Goal: Transaction & Acquisition: Purchase product/service

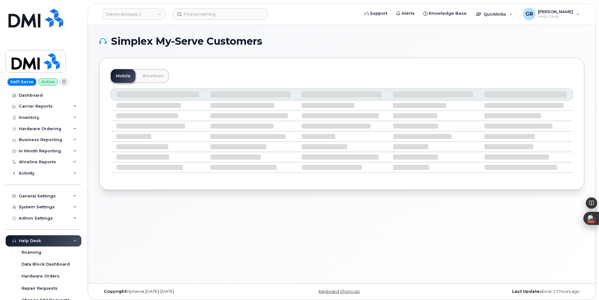
click at [123, 23] on header "Demo Account 1 Support Alerts Knowledge Base Quicklinks Suspend / Cancel Device…" at bounding box center [342, 14] width 509 height 22
click at [127, 18] on link "Demo Account 1" at bounding box center [133, 13] width 63 height 11
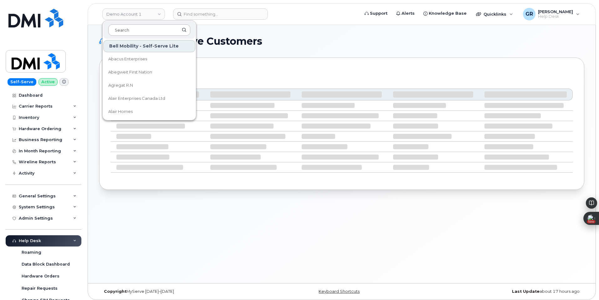
click at [141, 28] on input at bounding box center [149, 29] width 82 height 11
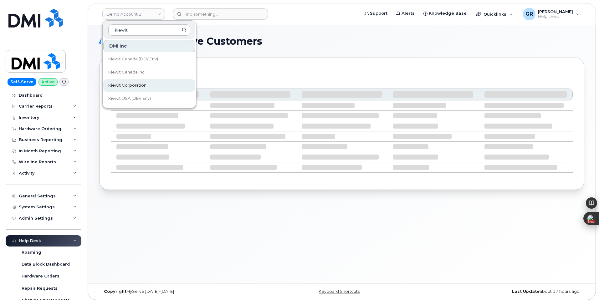
type input "kiewit"
click at [137, 83] on span "Kiewit Corporation" at bounding box center [127, 85] width 38 height 6
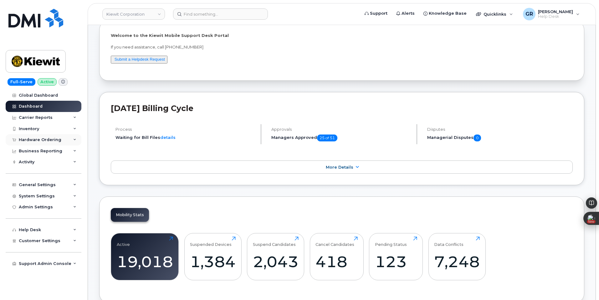
scroll to position [94, 0]
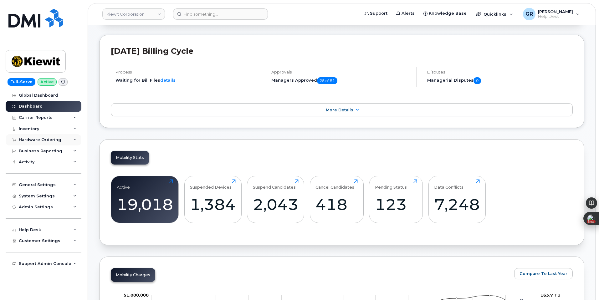
click at [41, 143] on div "Hardware Ordering" at bounding box center [44, 139] width 76 height 11
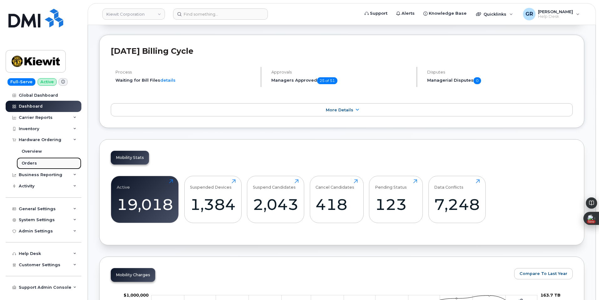
click at [42, 165] on link "Orders" at bounding box center [49, 164] width 65 height 12
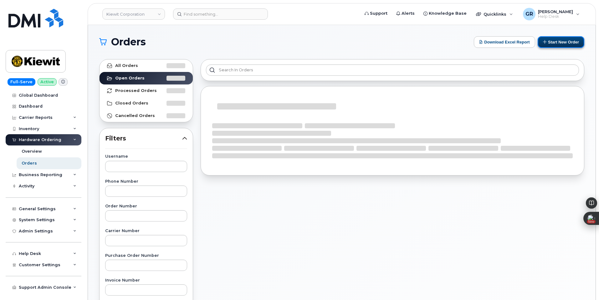
click at [546, 42] on icon at bounding box center [545, 42] width 4 height 4
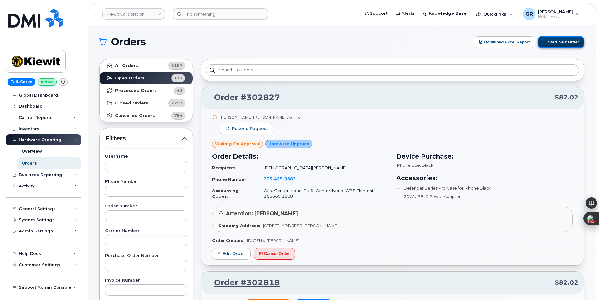
click at [552, 44] on button "Start New Order" at bounding box center [561, 42] width 47 height 12
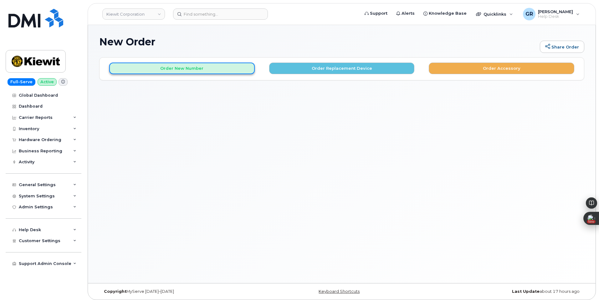
click at [218, 70] on button "Order New Number" at bounding box center [182, 69] width 146 height 12
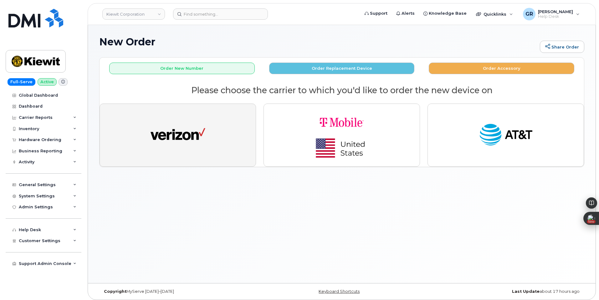
click at [178, 145] on img "button" at bounding box center [178, 135] width 55 height 28
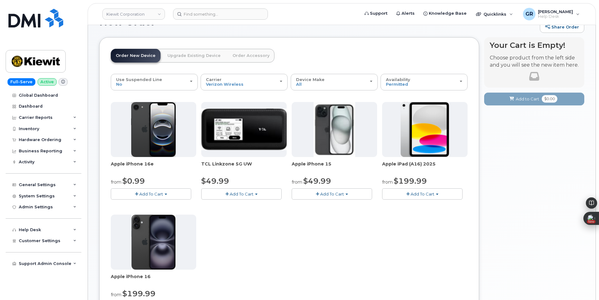
scroll to position [31, 0]
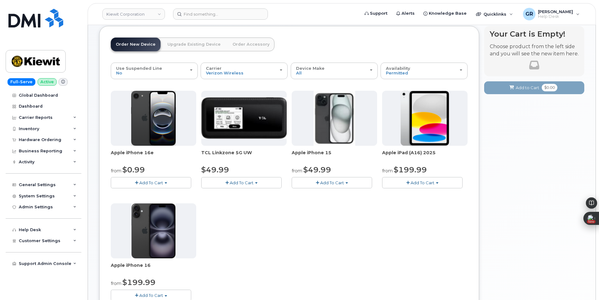
click at [160, 179] on button "Add To Cart" at bounding box center [151, 182] width 80 height 11
click at [166, 193] on link "$0.99 - 2 Year Activation (128GB)" at bounding box center [152, 195] width 81 height 8
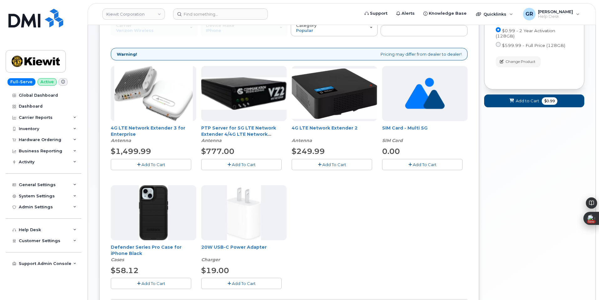
scroll to position [94, 0]
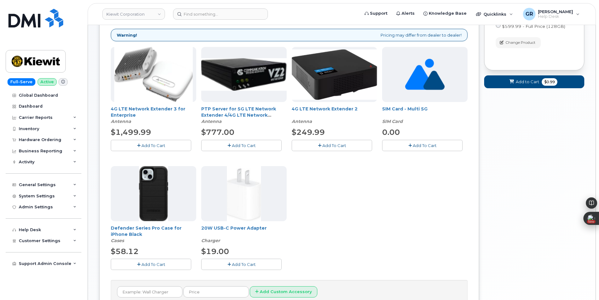
click at [246, 264] on span "Add To Cart" at bounding box center [244, 264] width 24 height 5
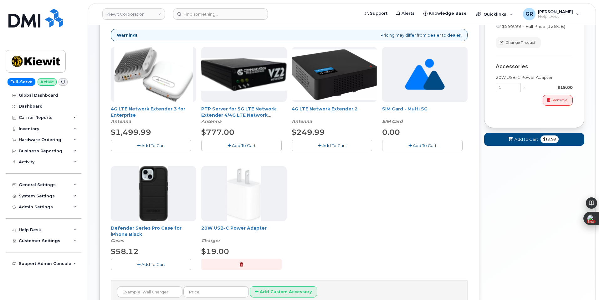
click at [153, 266] on span "Add To Cart" at bounding box center [154, 264] width 24 height 5
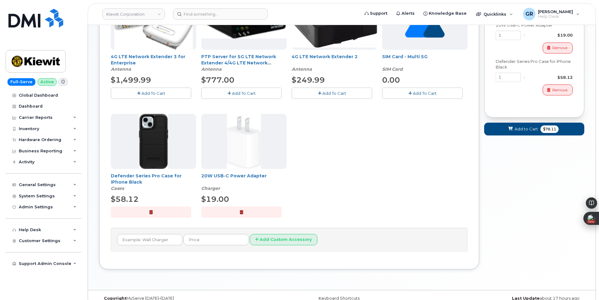
scroll to position [156, 0]
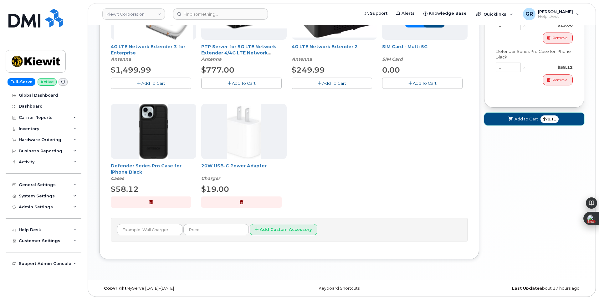
click at [531, 121] on span "Add to Cart" at bounding box center [526, 119] width 23 height 6
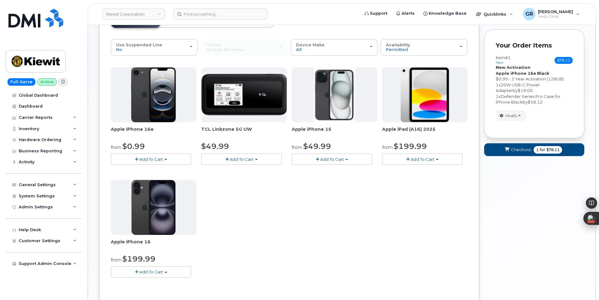
scroll to position [66, 0]
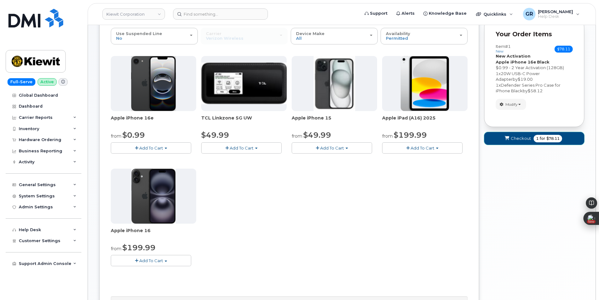
click at [522, 137] on span "Checkout" at bounding box center [521, 139] width 20 height 6
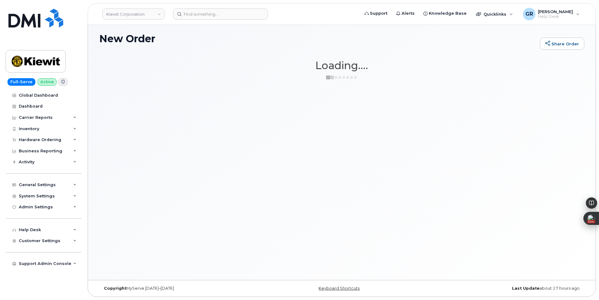
scroll to position [3, 0]
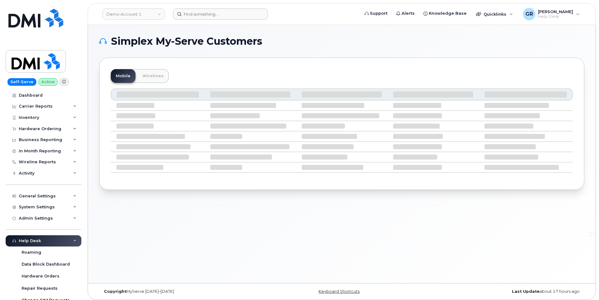
drag, startPoint x: 208, startPoint y: 20, endPoint x: 214, endPoint y: 15, distance: 8.0
click at [210, 18] on header "Demo Account 1 Support Alerts Knowledge Base Quicklinks Suspend / Cancel Device…" at bounding box center [342, 14] width 509 height 22
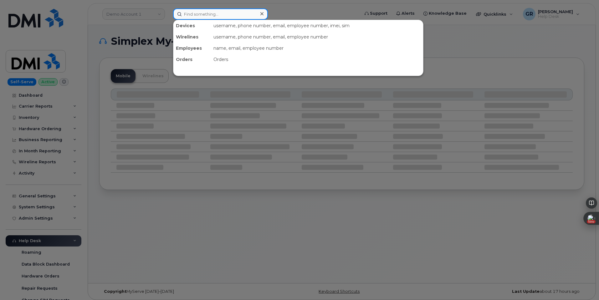
click at [214, 15] on input at bounding box center [220, 13] width 95 height 11
paste input "3039099954"
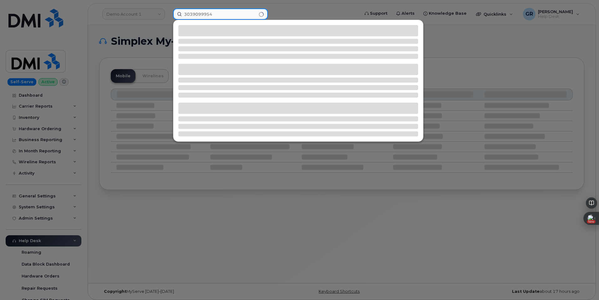
type input "3039099954"
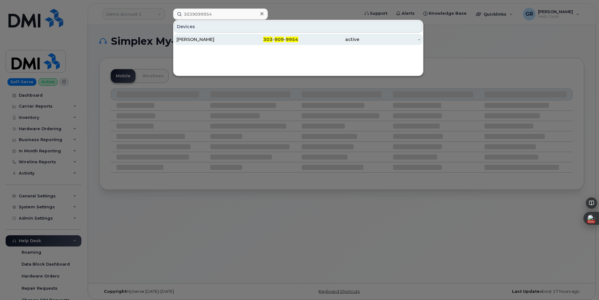
click at [262, 39] on div "303 - 909 - 9954" at bounding box center [268, 39] width 61 height 6
click at [242, 40] on div "303 - 909 - 9954" at bounding box center [268, 39] width 61 height 6
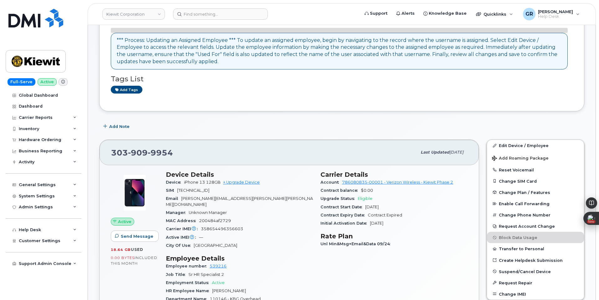
scroll to position [63, 0]
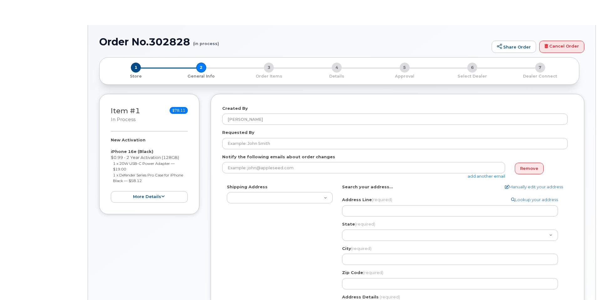
select select
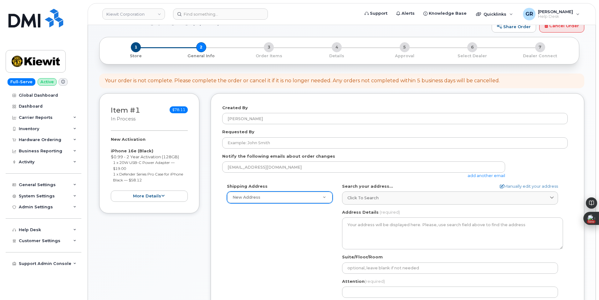
scroll to position [31, 0]
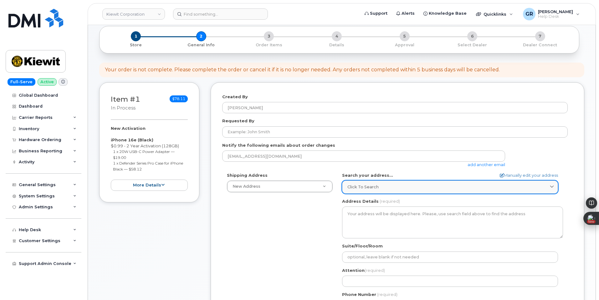
drag, startPoint x: 401, startPoint y: 183, endPoint x: 409, endPoint y: 185, distance: 8.5
click at [401, 183] on link "Click to search" at bounding box center [450, 187] width 216 height 13
paste input "[STREET_ADDRESS]"
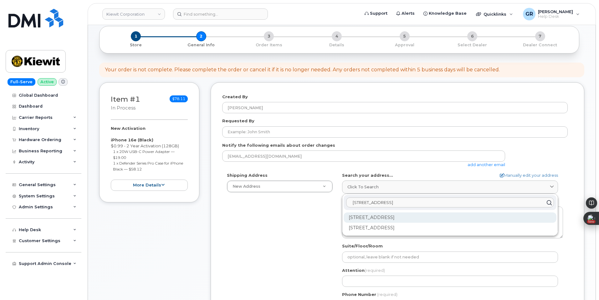
type input "[STREET_ADDRESS]"
click at [456, 216] on div "[STREET_ADDRESS]" at bounding box center [450, 218] width 213 height 10
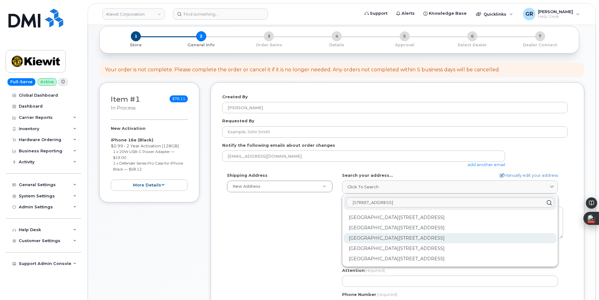
scroll to position [63, 0]
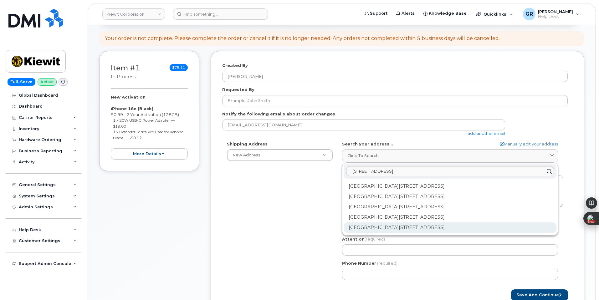
click at [453, 230] on div "[GEOGRAPHIC_DATA][STREET_ADDRESS]" at bounding box center [450, 228] width 213 height 10
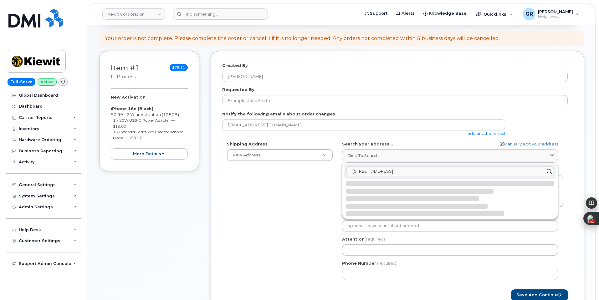
select select
type textarea "[STREET_ADDRESS]"
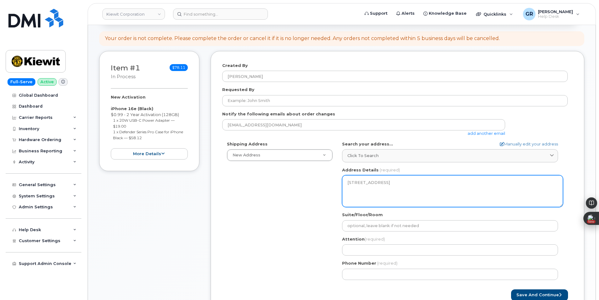
click at [407, 196] on textarea "33930 Weyerhaeuser Way S Ste 300 FEDERAL WAY WA 98001-9772 UNITED STATES" at bounding box center [452, 191] width 221 height 32
click at [395, 196] on textarea "33930 Weyerhaeuser Way S Ste 300 FEDERAL WAY WA 98001-9772 UNITED STATES" at bounding box center [452, 191] width 221 height 32
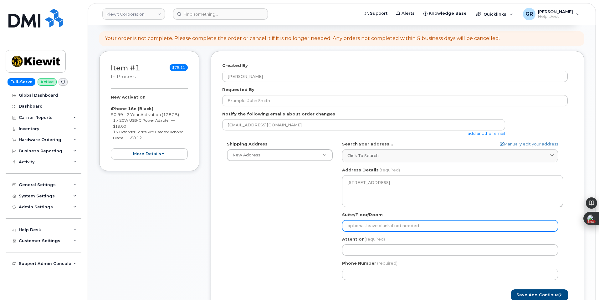
drag, startPoint x: 385, startPoint y: 227, endPoint x: 388, endPoint y: 225, distance: 3.7
click at [385, 227] on input "Suite/Floor/Room" at bounding box center [450, 226] width 216 height 11
select select
type input "S"
select select
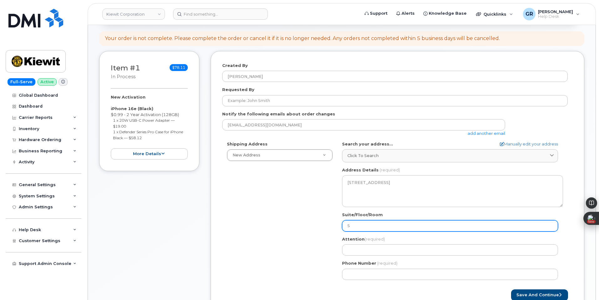
type input "Su"
select select
type input "Sui"
select select
type input "Suio"
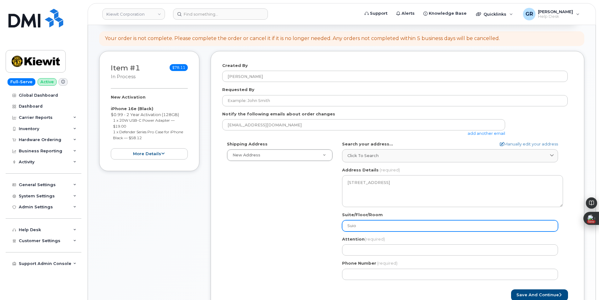
select select
type input "Suiot"
select select
type input "Suiote"
select select
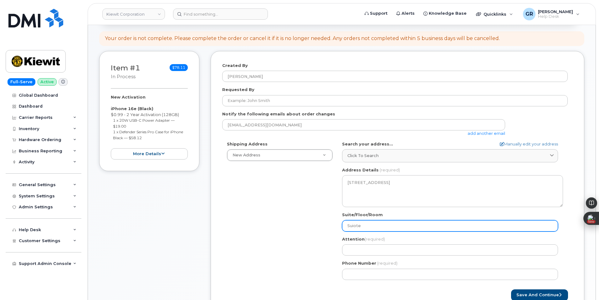
type input "Suiot"
select select
type input "Suio"
select select
type input "Sui"
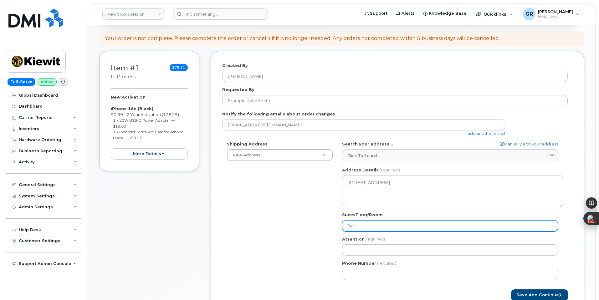
select select
type input "Suit"
select select
type input "Suite"
select select
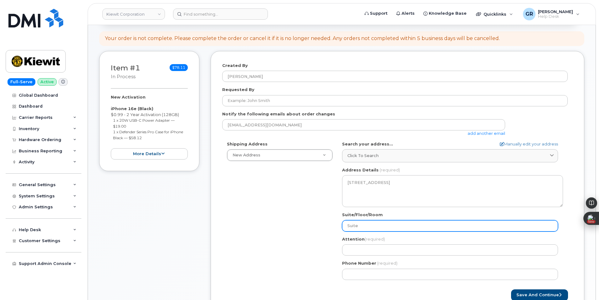
type input "Suite 3"
select select
type input "Suite 30"
select select
type input "Suite 300"
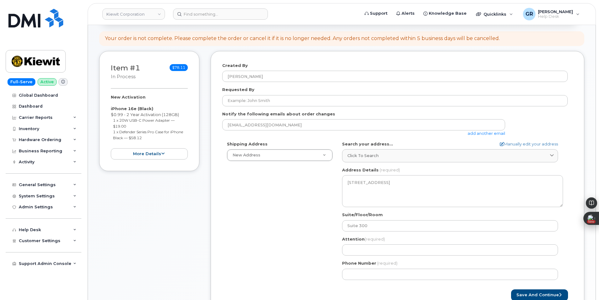
click at [305, 241] on div "Shipping Address New Address New Address 470 Chestnut Ridge Rd Ste 11501 42nd S…" at bounding box center [395, 213] width 346 height 144
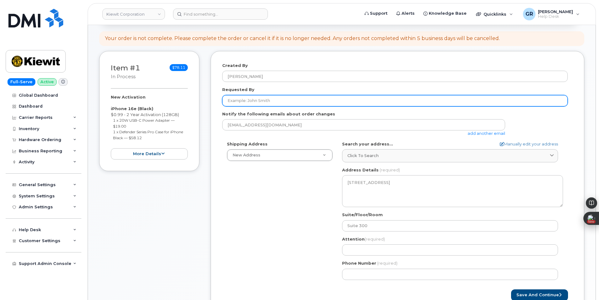
drag, startPoint x: 269, startPoint y: 96, endPoint x: 122, endPoint y: 105, distance: 148.1
click at [269, 96] on input "Requested By" at bounding box center [395, 100] width 346 height 11
paste input "[PERSON_NAME]"
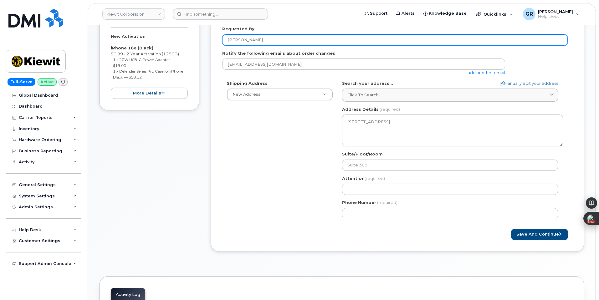
scroll to position [125, 0]
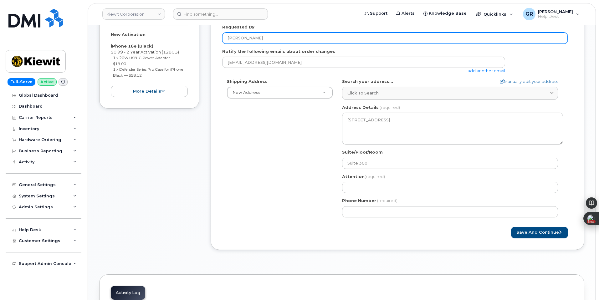
type input "[PERSON_NAME]"
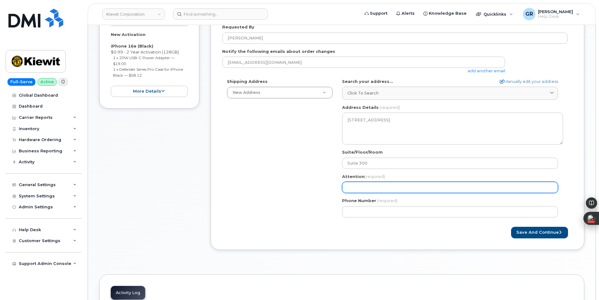
drag, startPoint x: 370, startPoint y: 184, endPoint x: 469, endPoint y: 188, distance: 99.1
click at [370, 184] on input "Attention (required)" at bounding box center [450, 187] width 216 height 11
paste input "[PERSON_NAME]"
select select
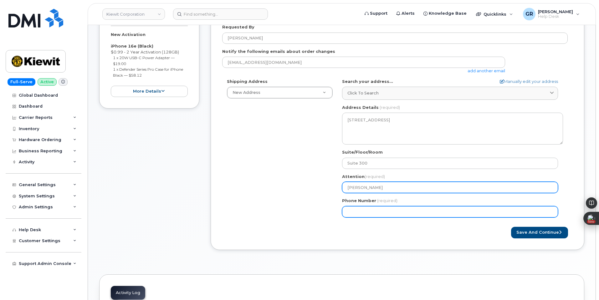
type input "[PERSON_NAME]"
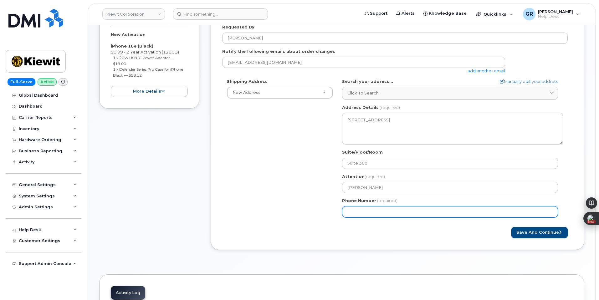
click at [347, 212] on input "Phone Number" at bounding box center [450, 211] width 216 height 11
click at [391, 210] on input "Phone Number" at bounding box center [450, 211] width 216 height 11
paste input "3039099954"
select select
type input "3039099954"
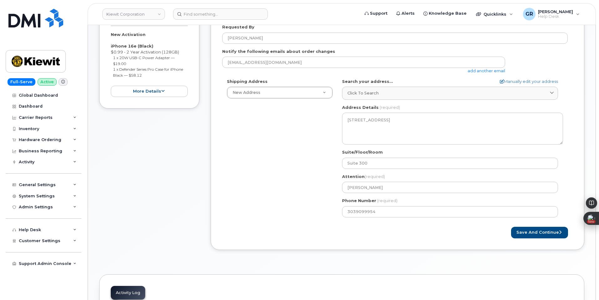
click at [270, 167] on div "Shipping Address New Address New Address 470 Chestnut Ridge Rd Ste 11501 42nd S…" at bounding box center [395, 151] width 346 height 144
click at [557, 233] on button "Save and Continue" at bounding box center [539, 233] width 57 height 12
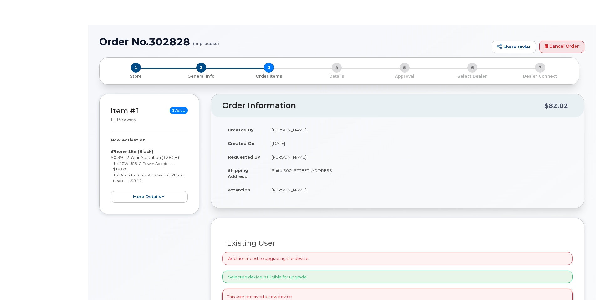
radio input "true"
select select
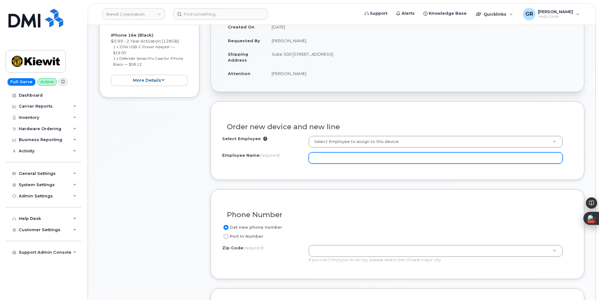
scroll to position [157, 0]
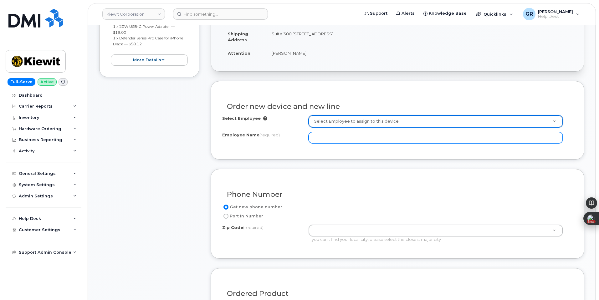
click at [349, 139] on input "Employee Name (required)" at bounding box center [436, 137] width 254 height 11
paste input "[PERSON_NAME]"
type input "[PERSON_NAME]"
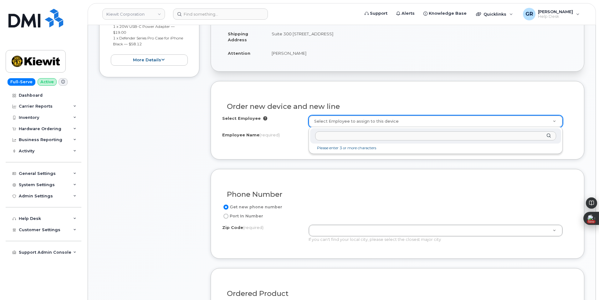
paste input "[PERSON_NAME]"
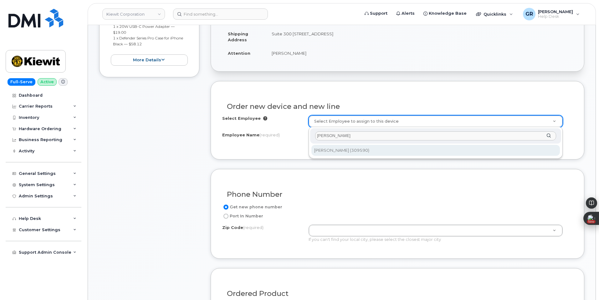
type input "[PERSON_NAME]"
type input "2218031"
type input "10055 Trainstation Cir"
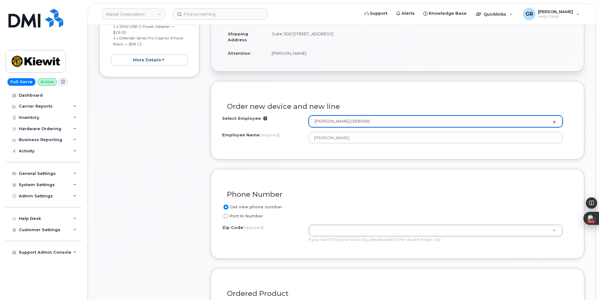
type input "10055 ([US_STATE], [GEOGRAPHIC_DATA])"
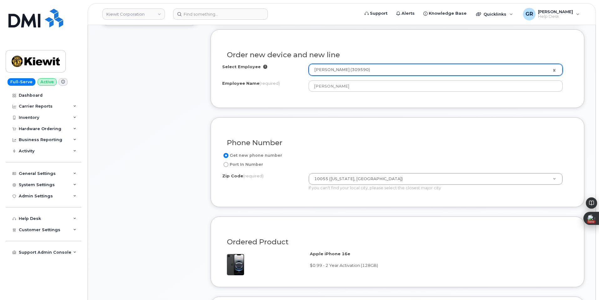
scroll to position [219, 0]
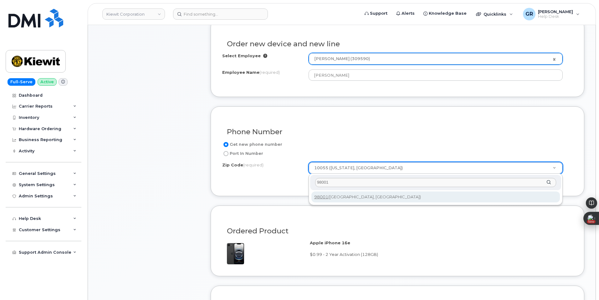
type input "98001"
type input "98001 ([GEOGRAPHIC_DATA], [GEOGRAPHIC_DATA])"
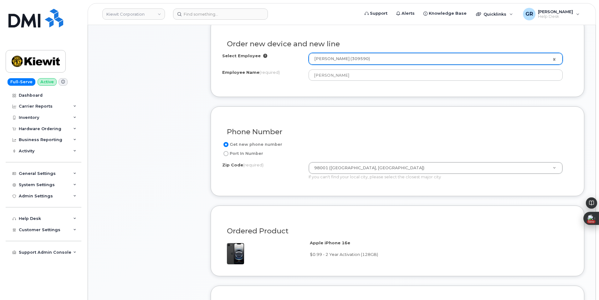
click at [362, 190] on div "Phone Number Get new phone number Port In Number Zip Code (required) 98001 ([GE…" at bounding box center [398, 151] width 374 height 90
click at [360, 185] on div "Phone Number Get new phone number Port In Number Zip Code (required) 98001 ([GE…" at bounding box center [398, 151] width 374 height 90
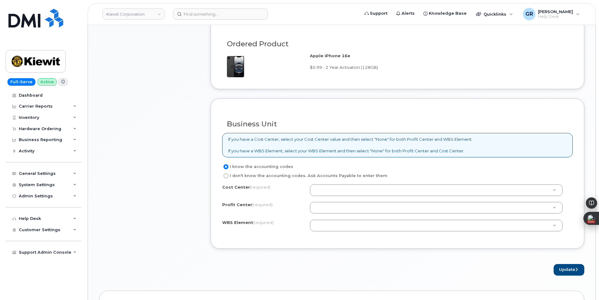
scroll to position [407, 0]
drag, startPoint x: 356, startPoint y: 221, endPoint x: 373, endPoint y: 221, distance: 16.9
paste input "110146.2290"
type input "110146.2290"
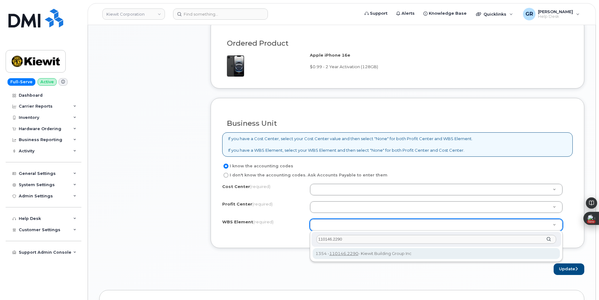
type input "110146.2290"
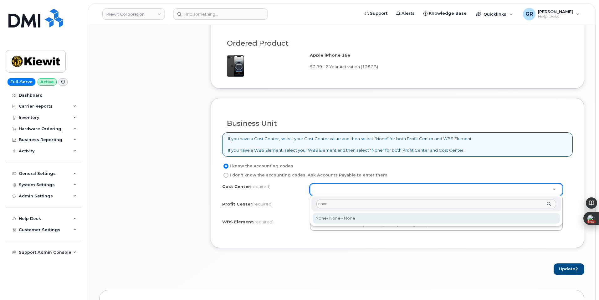
type input "none"
type input "None"
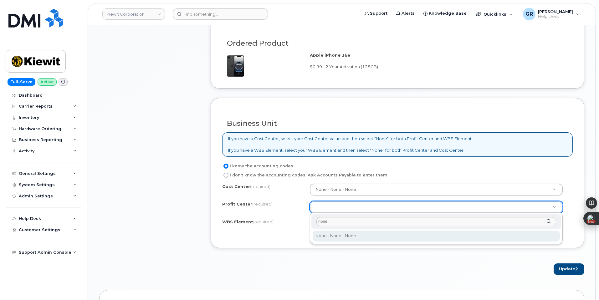
type input "none"
select select "None"
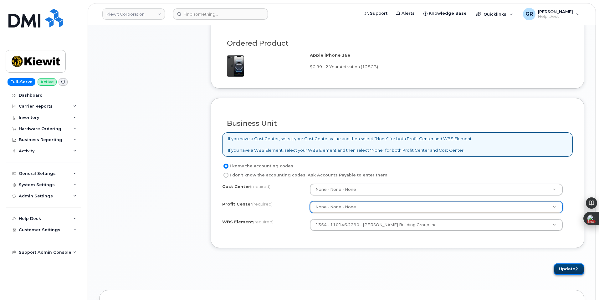
click at [562, 269] on button "Update" at bounding box center [569, 270] width 31 height 12
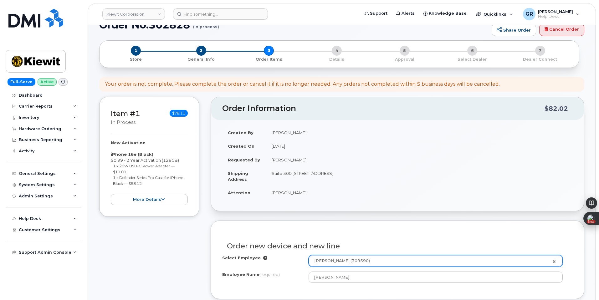
scroll to position [0, 0]
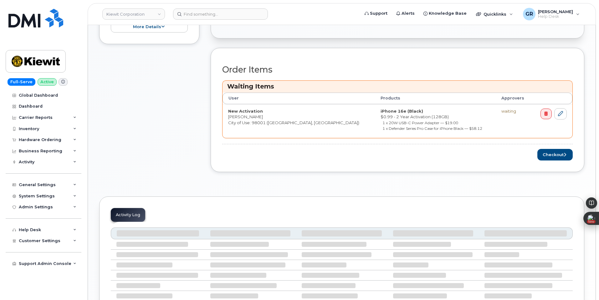
scroll to position [219, 0]
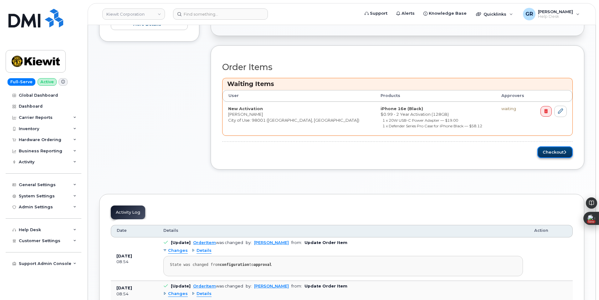
click at [556, 153] on button "Checkout" at bounding box center [555, 153] width 35 height 12
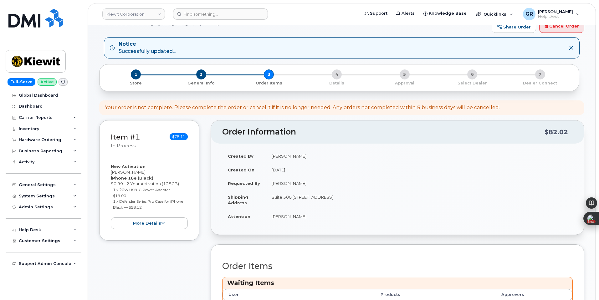
scroll to position [0, 0]
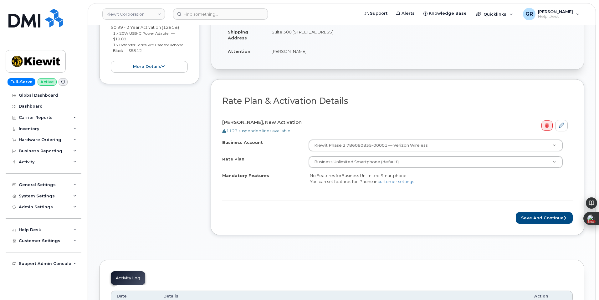
scroll to position [157, 0]
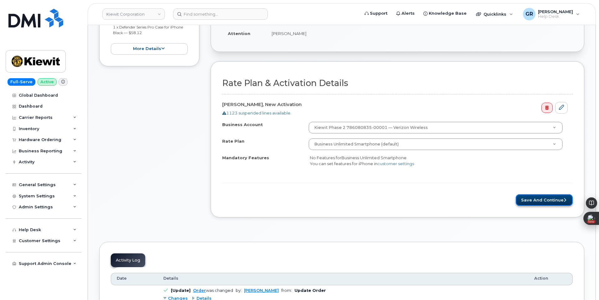
click at [537, 201] on button "Save and Continue" at bounding box center [544, 201] width 57 height 12
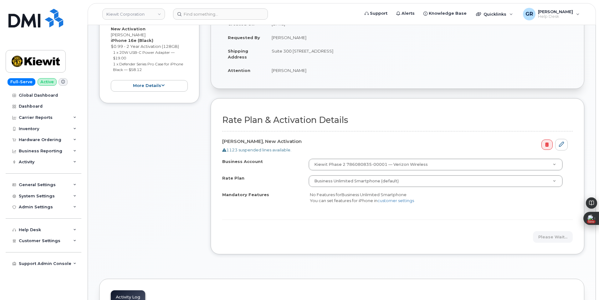
scroll to position [125, 0]
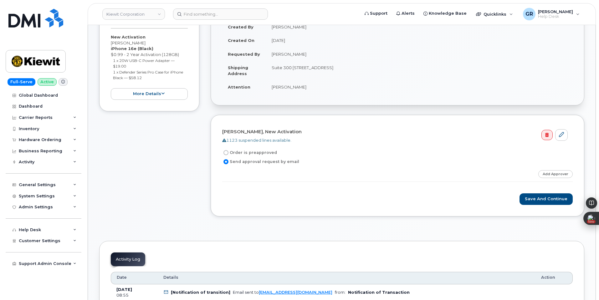
scroll to position [125, 0]
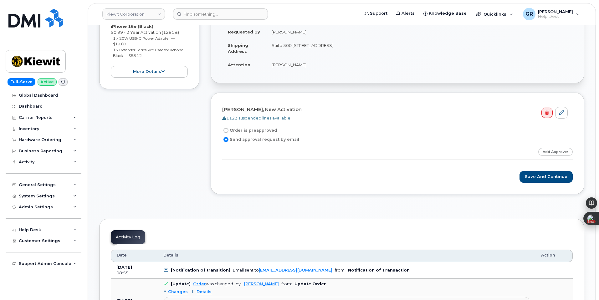
click at [266, 133] on label "Order is preapproved" at bounding box center [249, 131] width 55 height 8
click at [229, 133] on input "Order is preapproved" at bounding box center [226, 130] width 5 height 5
radio input "true"
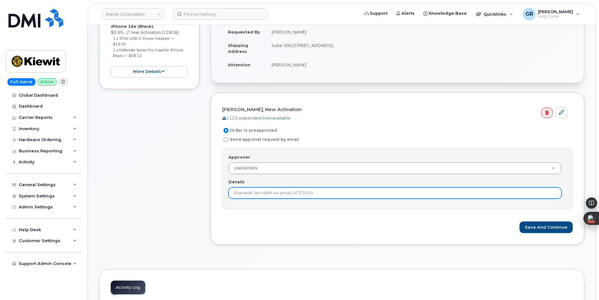
click at [297, 190] on input "Details" at bounding box center [395, 193] width 333 height 11
type input "Order under $100"
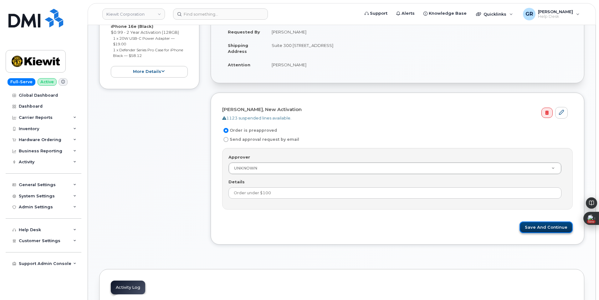
drag, startPoint x: 558, startPoint y: 230, endPoint x: 540, endPoint y: 228, distance: 18.3
click at [558, 231] on button "Save and Continue" at bounding box center [546, 228] width 53 height 12
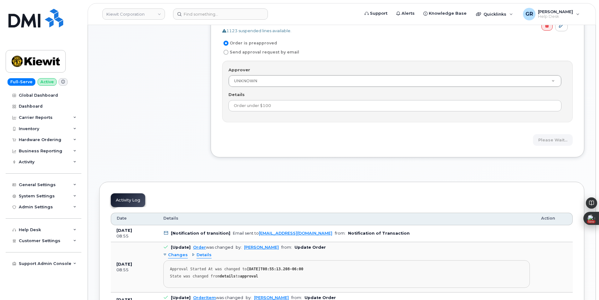
scroll to position [219, 0]
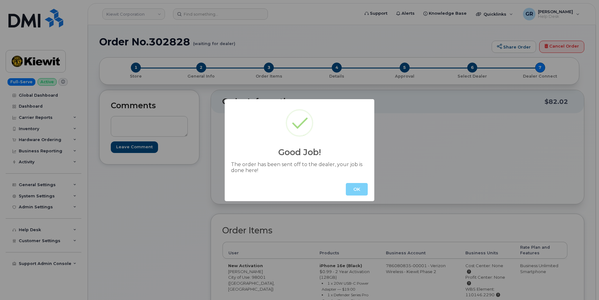
click at [353, 190] on button "OK" at bounding box center [357, 189] width 22 height 13
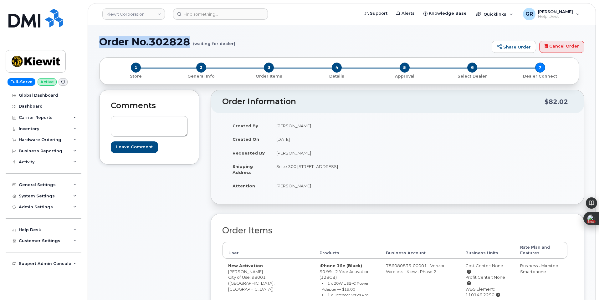
drag, startPoint x: 190, startPoint y: 41, endPoint x: 98, endPoint y: 41, distance: 92.4
copy h1 "Order No.302828"
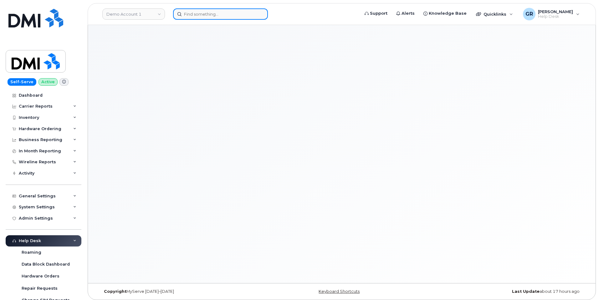
click at [201, 13] on input at bounding box center [220, 13] width 95 height 11
paste input "302522"
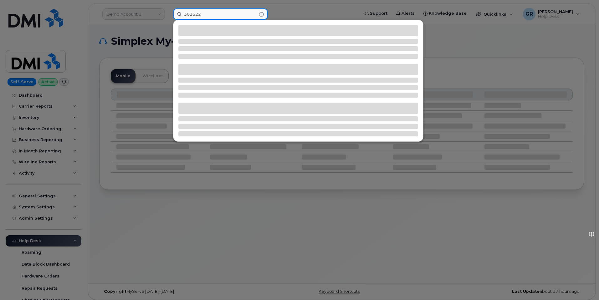
type input "302522"
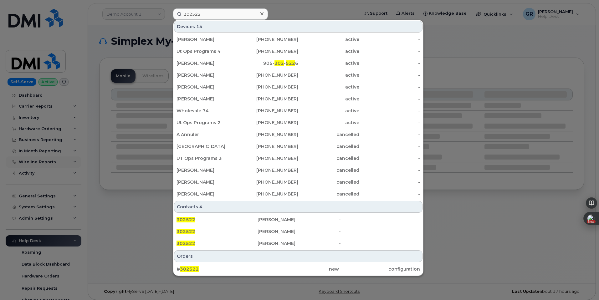
drag, startPoint x: 112, startPoint y: 161, endPoint x: 75, endPoint y: 159, distance: 36.7
click at [112, 161] on div at bounding box center [299, 150] width 599 height 300
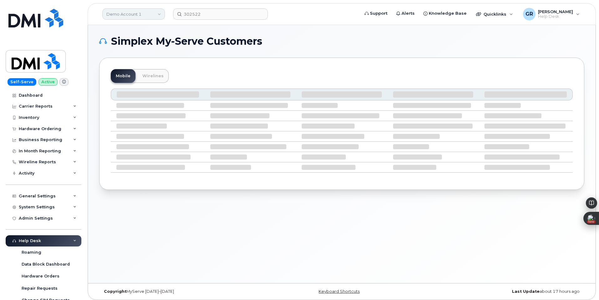
click at [153, 16] on link "Demo Account 1" at bounding box center [133, 13] width 63 height 11
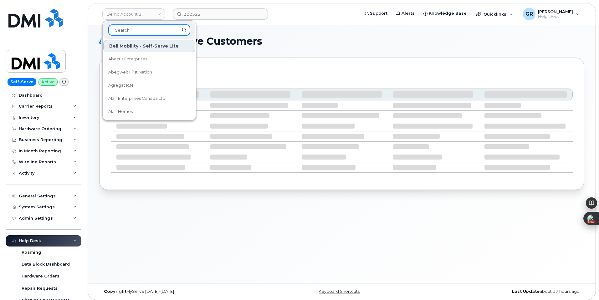
click at [132, 30] on input at bounding box center [149, 29] width 82 height 11
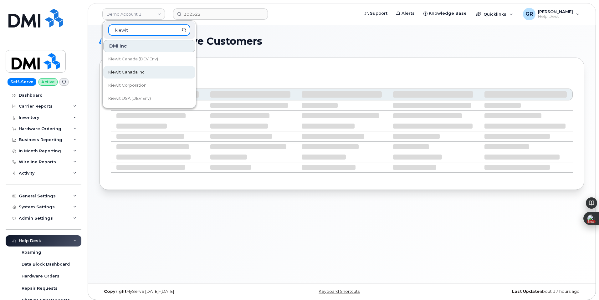
scroll to position [3, 0]
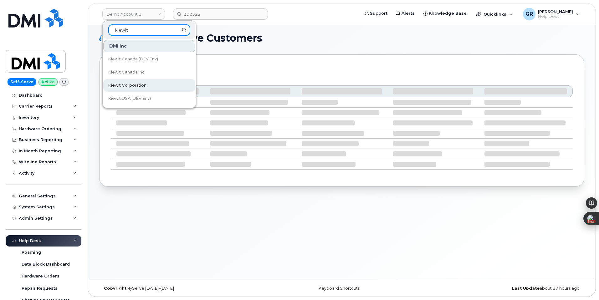
type input "kiewit"
click at [141, 87] on span "Kiewit Corporation" at bounding box center [127, 85] width 38 height 6
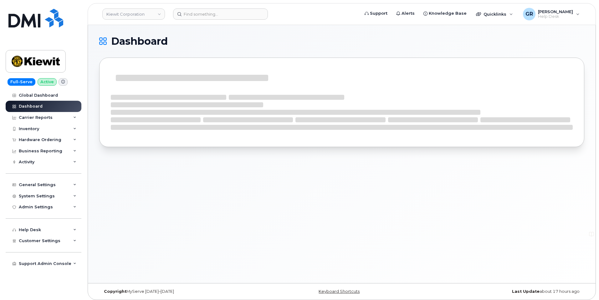
scroll to position [3, 0]
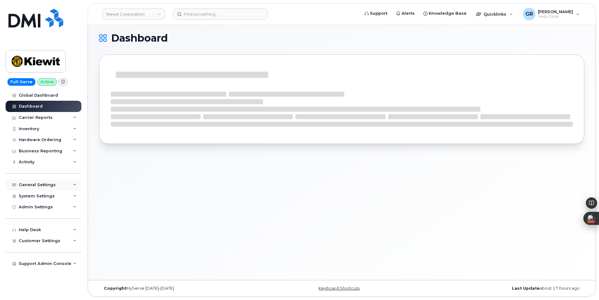
click at [58, 185] on div "General Settings" at bounding box center [44, 184] width 76 height 11
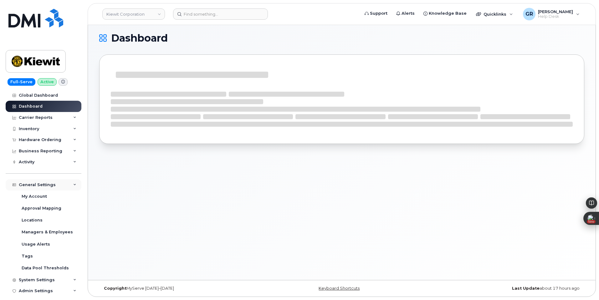
click at [57, 182] on div "General Settings" at bounding box center [44, 184] width 76 height 11
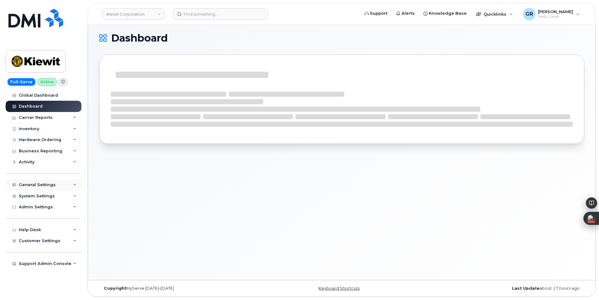
click at [57, 182] on div "General Settings" at bounding box center [44, 184] width 76 height 11
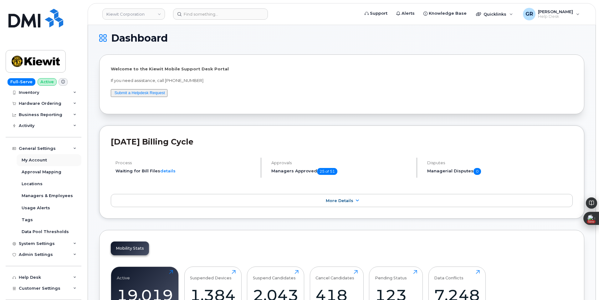
scroll to position [21, 0]
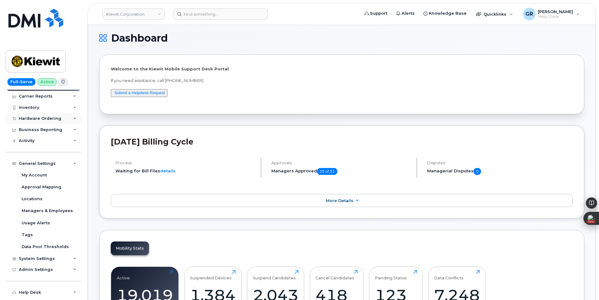
click at [58, 120] on div "Hardware Ordering" at bounding box center [40, 118] width 43 height 5
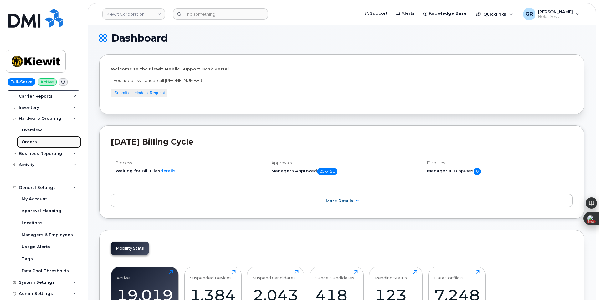
click at [48, 143] on link "Orders" at bounding box center [49, 142] width 65 height 12
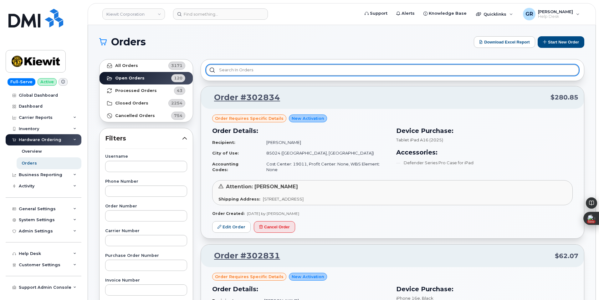
click at [257, 72] on input "text" at bounding box center [392, 70] width 373 height 11
paste input "302522"
type input "302522"
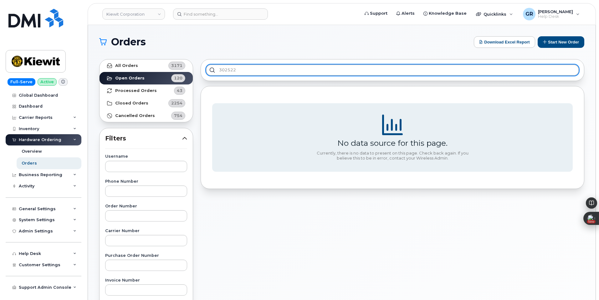
drag, startPoint x: 280, startPoint y: 67, endPoint x: 159, endPoint y: 70, distance: 120.6
click at [163, 70] on div "All Orders 3171 Open Orders 120 Processed Orders 43 Closed Orders 2254 Cancelle…" at bounding box center [342, 275] width 493 height 440
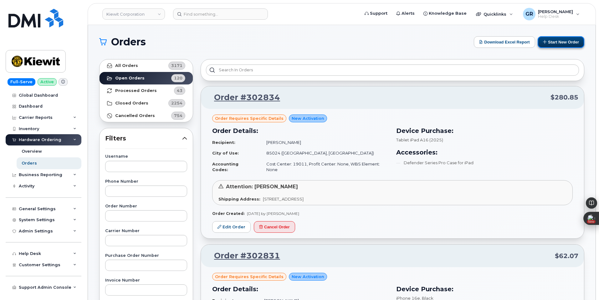
click at [559, 44] on button "Start New Order" at bounding box center [561, 42] width 47 height 12
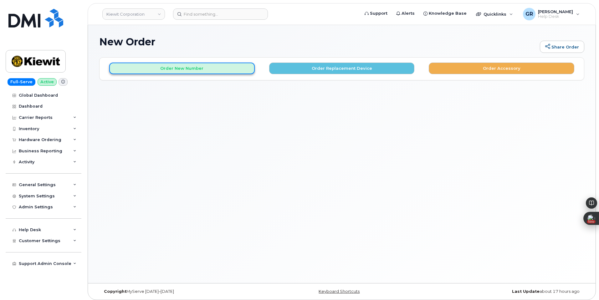
click at [235, 66] on button "Order New Number" at bounding box center [182, 69] width 146 height 12
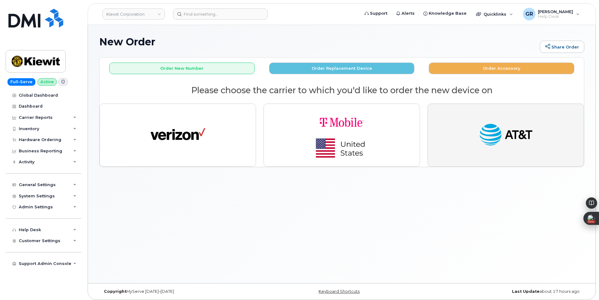
click at [484, 128] on img "button" at bounding box center [506, 135] width 55 height 28
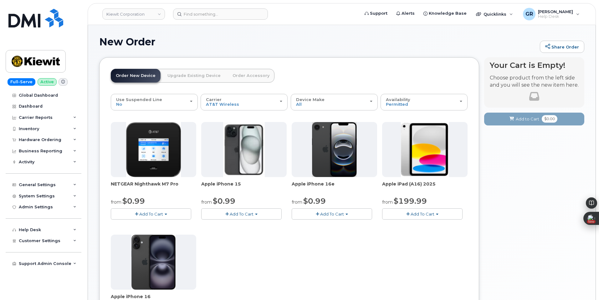
click at [411, 212] on span "Add To Cart" at bounding box center [423, 214] width 24 height 5
click at [423, 234] on link "$199.99 - 2 Year Activation (128GB)" at bounding box center [427, 234] width 86 height 8
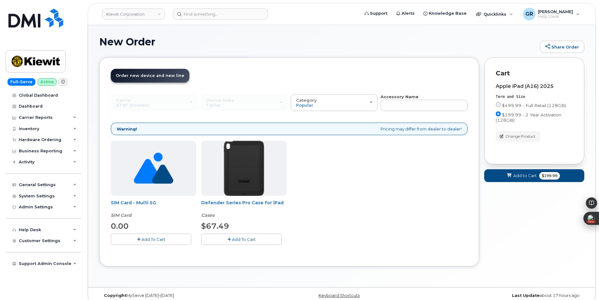
click at [252, 241] on span "Add To Cart" at bounding box center [244, 239] width 24 height 5
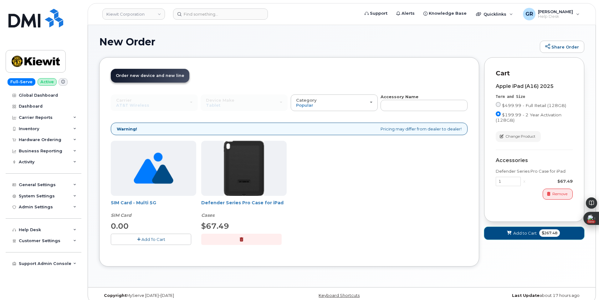
click at [513, 231] on button "Add to Cart $267.48" at bounding box center [535, 233] width 100 height 13
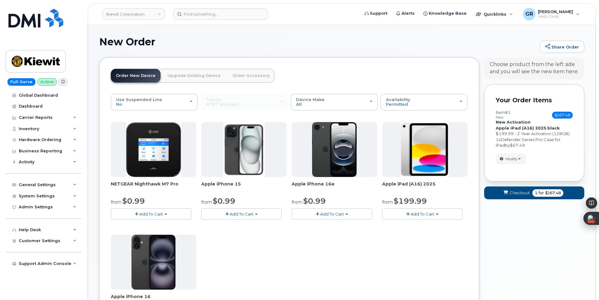
click at [241, 78] on link "Order Accessory" at bounding box center [251, 76] width 47 height 14
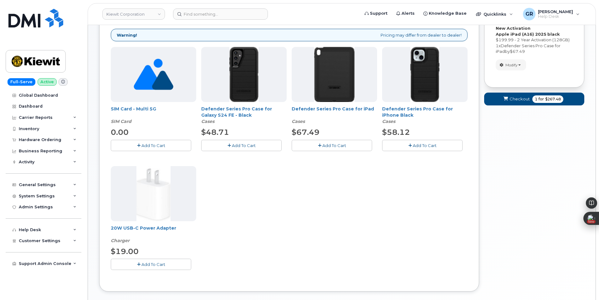
click at [142, 267] on button "Add To Cart" at bounding box center [151, 264] width 80 height 11
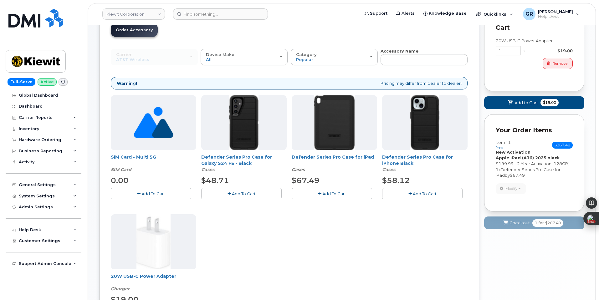
scroll to position [31, 0]
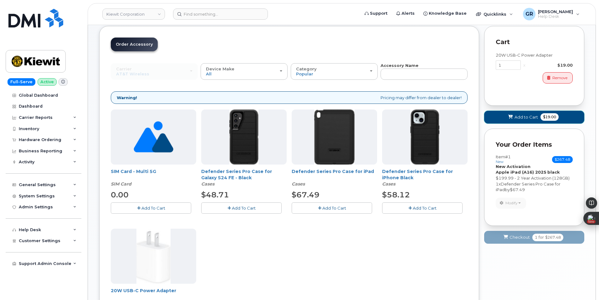
click at [521, 118] on span "Add to Cart" at bounding box center [526, 117] width 23 height 6
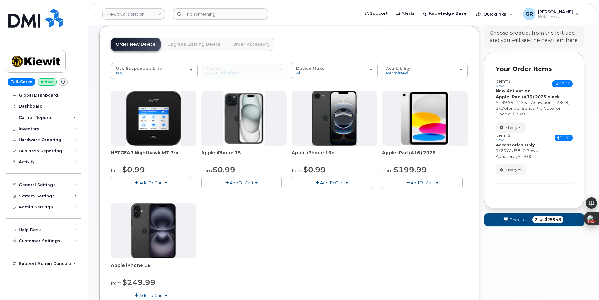
click at [525, 219] on span "Checkout" at bounding box center [520, 220] width 20 height 6
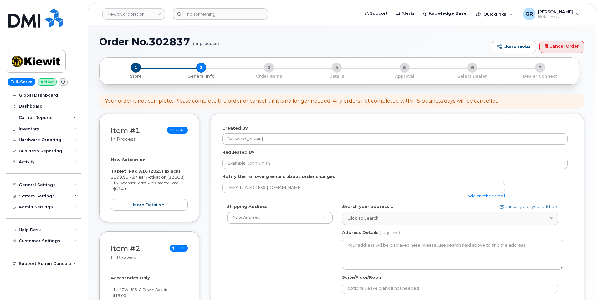
select select
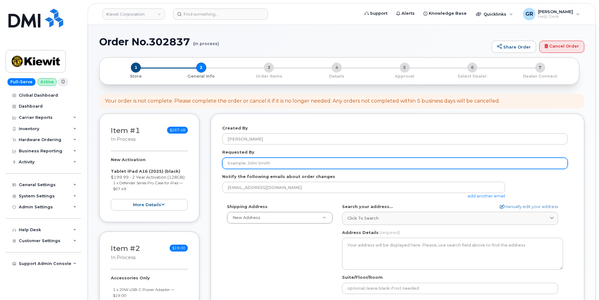
click at [287, 158] on input "Requested By" at bounding box center [395, 163] width 346 height 11
paste input "[PERSON_NAME]"
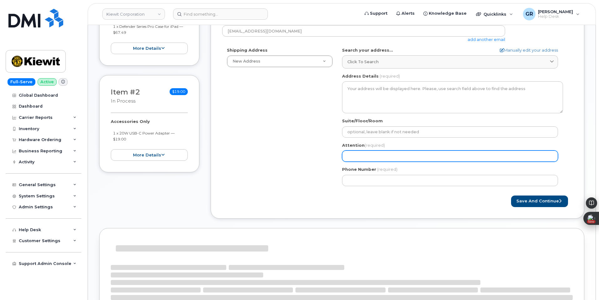
type input "Daren Mason"
click at [380, 158] on input "Attention (required)" at bounding box center [450, 156] width 216 height 11
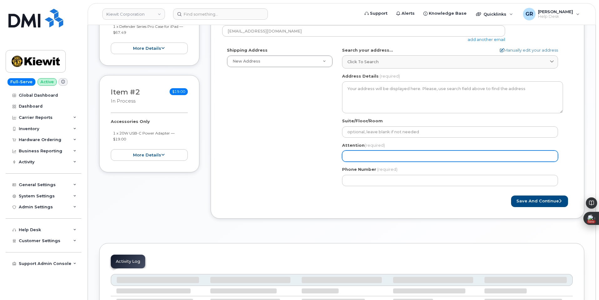
paste input "Daren Mason"
select select
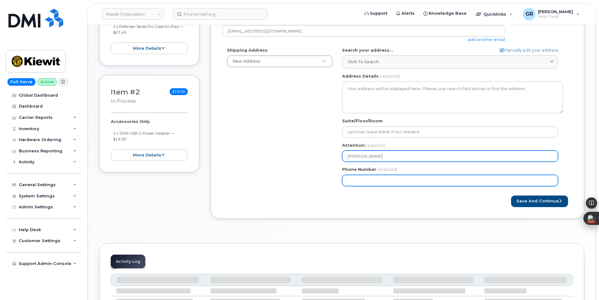
type input "Daren Mason"
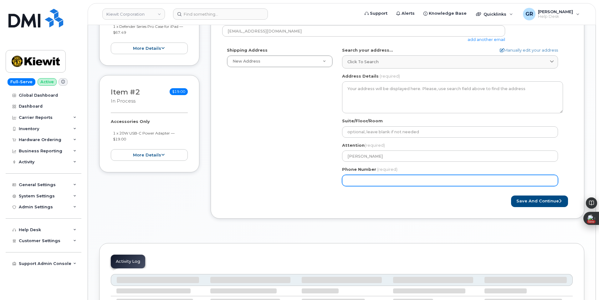
click at [353, 180] on input "Phone Number" at bounding box center [450, 180] width 216 height 11
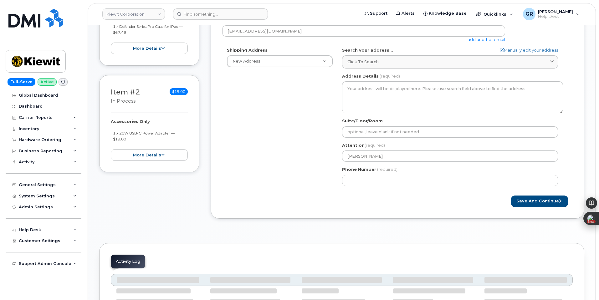
click at [368, 175] on div "Phone Number (required)" at bounding box center [452, 177] width 221 height 20
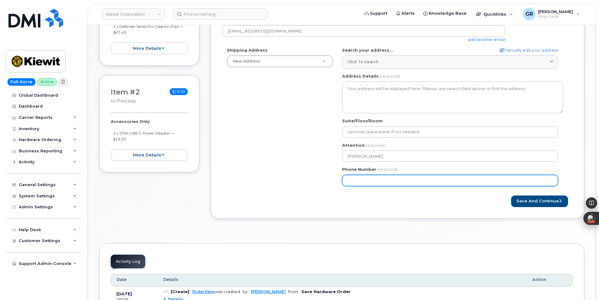
click at [376, 179] on input "Phone Number" at bounding box center [450, 180] width 216 height 11
paste input "5029043957"
select select
type input "5029043957"
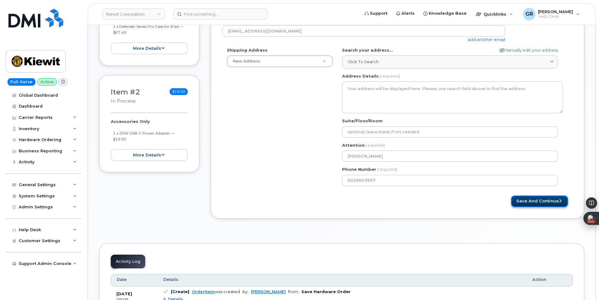
click at [534, 196] on button "Save and Continue" at bounding box center [539, 202] width 57 height 12
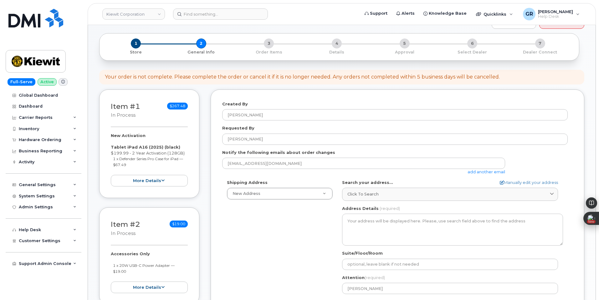
scroll to position [31, 0]
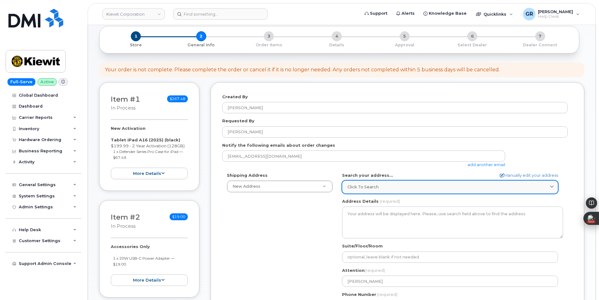
drag, startPoint x: 414, startPoint y: 185, endPoint x: 402, endPoint y: 185, distance: 11.9
click at [414, 185] on div "Click to search" at bounding box center [450, 187] width 205 height 6
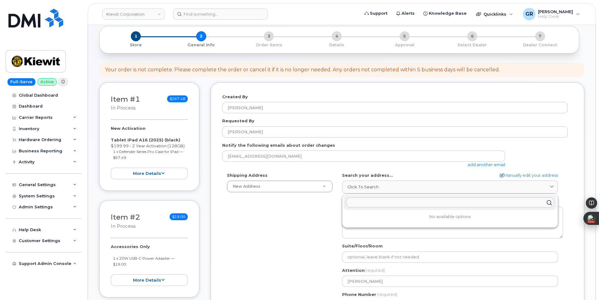
drag, startPoint x: 406, startPoint y: 197, endPoint x: 407, endPoint y: 203, distance: 6.0
click at [406, 197] on div at bounding box center [450, 202] width 213 height 15
click at [407, 203] on input "text" at bounding box center [450, 203] width 208 height 10
paste input "3501 w prospect rd fort lauderdale fl 33309"
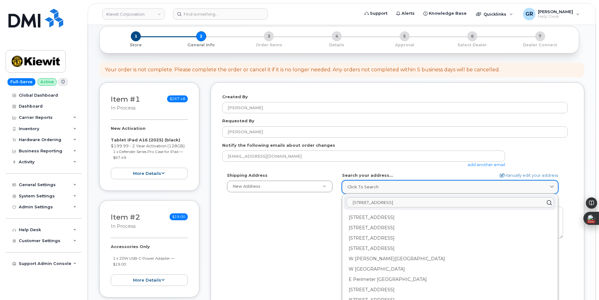
type input "3501 w prospect rd fort lauderdale fl 33309"
click at [462, 188] on div "Click to search" at bounding box center [450, 187] width 205 height 6
click at [520, 173] on link "Manually edit your address" at bounding box center [529, 176] width 58 height 6
select select
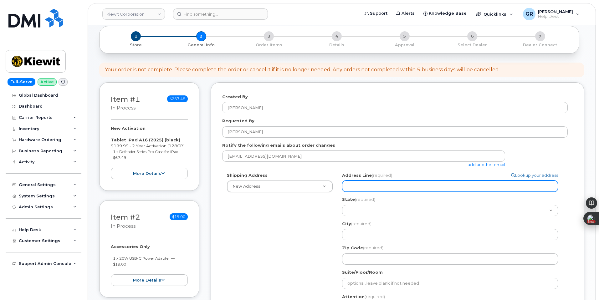
click at [438, 187] on input "Address Line (required)" at bounding box center [450, 186] width 216 height 11
paste input "3501 w prospect rd fort lauderdale fl 33309"
select select
type input "3501 w prospect rd fort lauderdale fl 33309"
click at [391, 185] on input "3501 w prospect rd fort lauderdale fl 33309" at bounding box center [450, 186] width 216 height 11
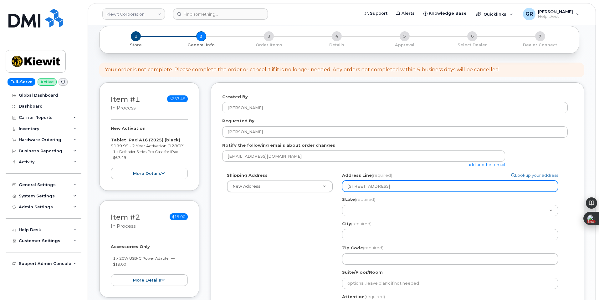
drag, startPoint x: 389, startPoint y: 187, endPoint x: 419, endPoint y: 188, distance: 30.1
click at [419, 188] on input "3501 w prospect rd fort lauderdale fl 33309" at bounding box center [450, 186] width 216 height 11
select select
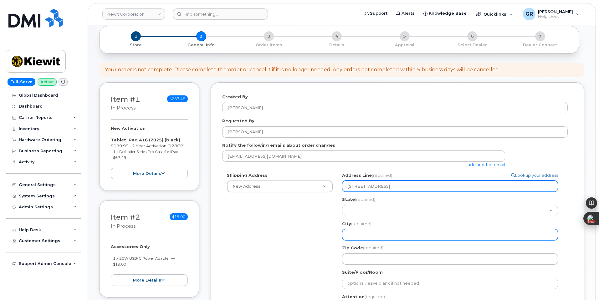
type input "3501 w prospect rd fl 33309"
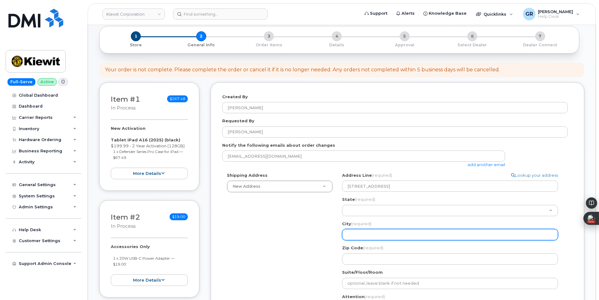
drag, startPoint x: 359, startPoint y: 237, endPoint x: 362, endPoint y: 233, distance: 5.1
click at [359, 237] on input "City (required)" at bounding box center [450, 234] width 216 height 11
paste input "fort lauderdale"
select select
type input "fort lauderdale"
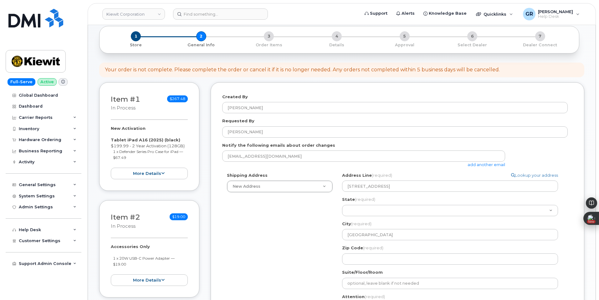
click at [444, 180] on div "Address Line (required) Lookup your address 3501 w prospect rd fl 33309" at bounding box center [452, 183] width 221 height 20
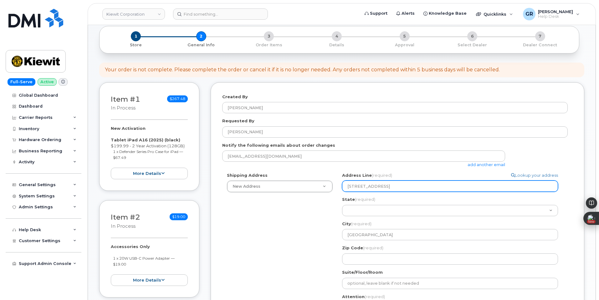
click at [390, 189] on input "3501 w prospect rd fl 33309" at bounding box center [450, 186] width 216 height 11
select select
type input "3501 w prospect rd l 33309"
select select
type input "3501 w prospect rd 33309"
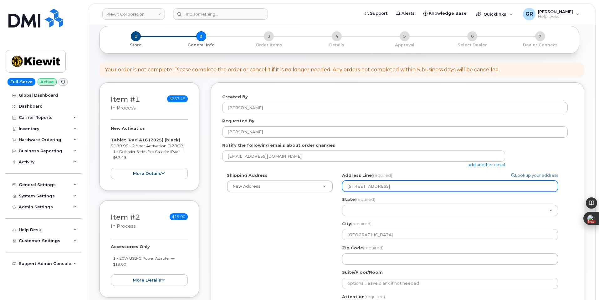
select select
type input "3501 w prospect rd 33309"
select select
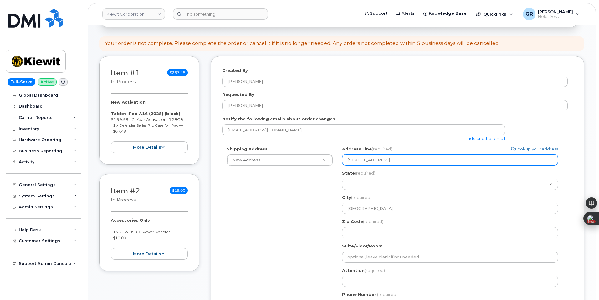
scroll to position [94, 0]
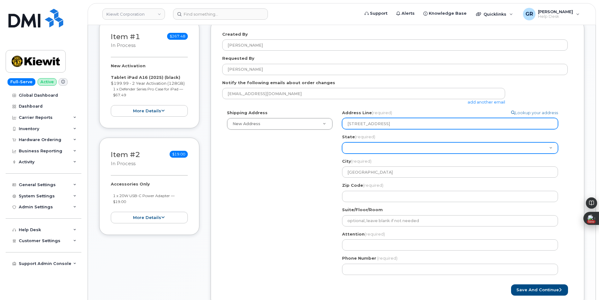
type input "3501 w prospect rd 33309"
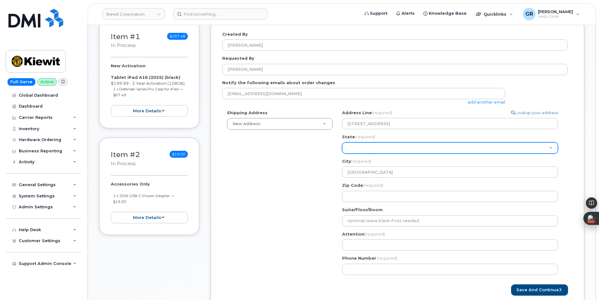
drag, startPoint x: 363, startPoint y: 145, endPoint x: 373, endPoint y: 155, distance: 14.0
click at [363, 145] on select "Alabama Alaska American Samoa Arizona Arkansas California Colorado Connecticut …" at bounding box center [450, 148] width 216 height 11
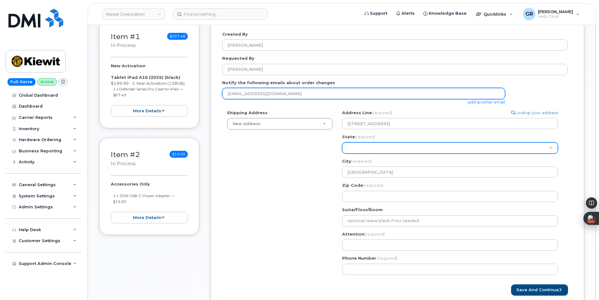
select select "FL"
click at [342, 143] on select "Alabama Alaska American Samoa Arizona Arkansas California Colorado Connecticut …" at bounding box center [450, 148] width 216 height 11
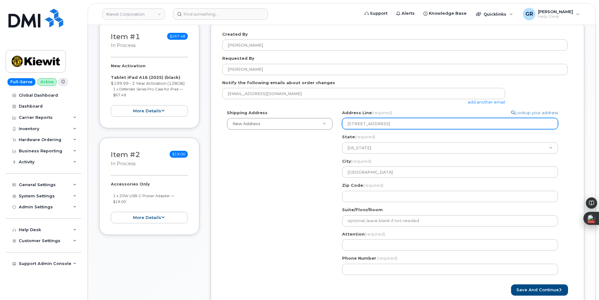
drag, startPoint x: 414, startPoint y: 126, endPoint x: 389, endPoint y: 124, distance: 24.9
click at [389, 124] on input "3501 w prospect rd 33309" at bounding box center [450, 123] width 216 height 11
select select
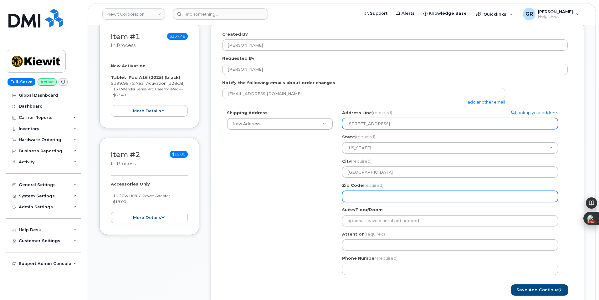
type input "3501 w prospect rd"
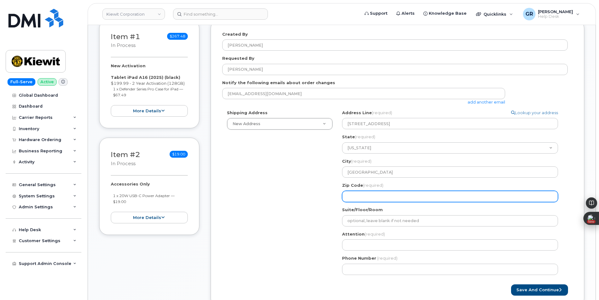
click at [364, 195] on input "Zip Code (required)" at bounding box center [450, 196] width 216 height 11
paste input "33309"
select select
type input "33309"
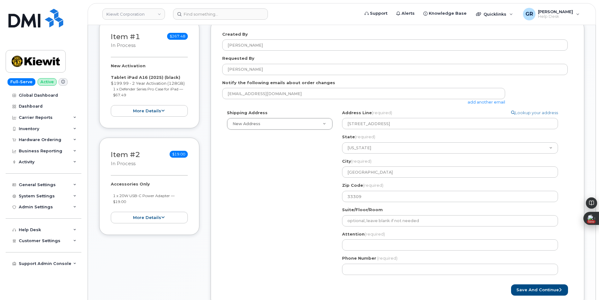
click at [309, 221] on div "Shipping Address New Address New Address 470 Chestnut Ridge Rd Ste 11501 42nd S…" at bounding box center [395, 195] width 346 height 170
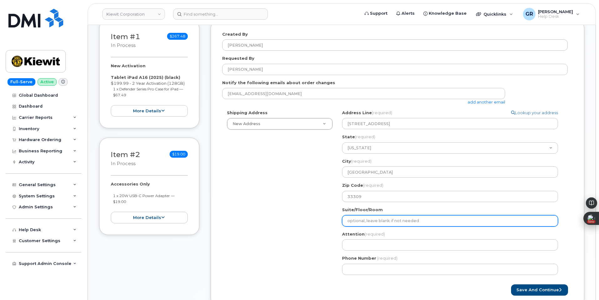
click at [370, 223] on input "Suite/Floor/Room" at bounding box center [450, 220] width 216 height 11
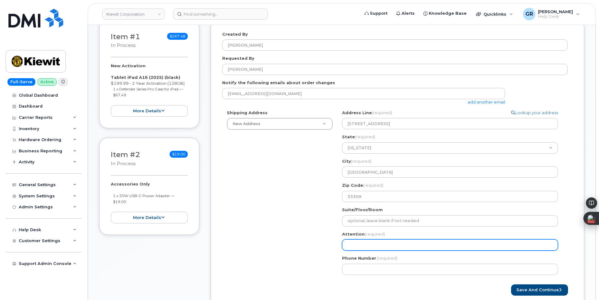
click at [357, 241] on input "Attention (required)" at bounding box center [450, 245] width 216 height 11
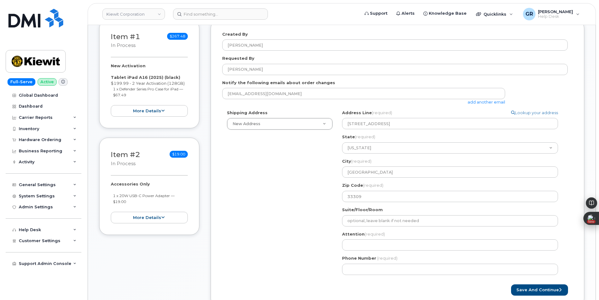
click at [283, 146] on div "Shipping Address New Address New Address 470 Chestnut Ridge Rd Ste 11501 42nd S…" at bounding box center [395, 195] width 346 height 170
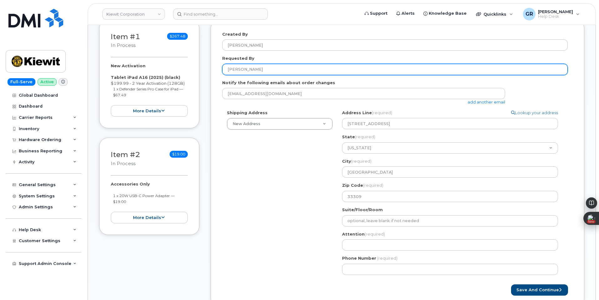
drag, startPoint x: 276, startPoint y: 66, endPoint x: 183, endPoint y: 70, distance: 93.4
click at [186, 67] on div "Item #1 in process $267.48 New Activation Tablet iPad A16 (2025) (black) $199.9…" at bounding box center [341, 169] width 485 height 298
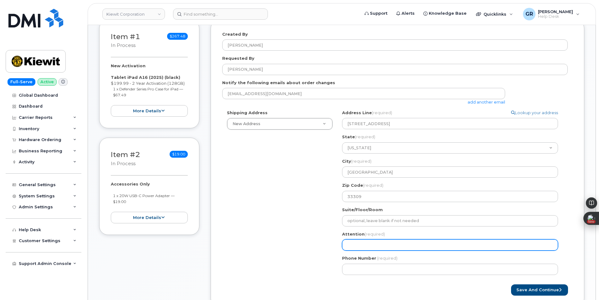
drag, startPoint x: 368, startPoint y: 246, endPoint x: 381, endPoint y: 254, distance: 15.7
click at [368, 246] on input "Attention (required)" at bounding box center [450, 245] width 216 height 11
paste input "Daren Mason"
select select
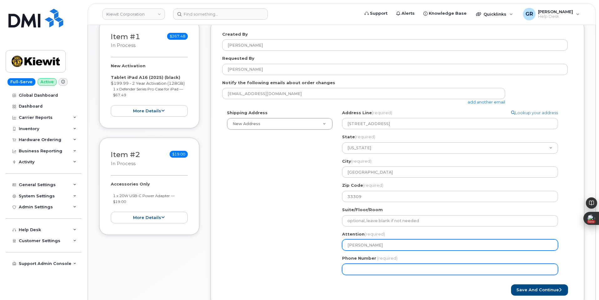
type input "Daren Mason"
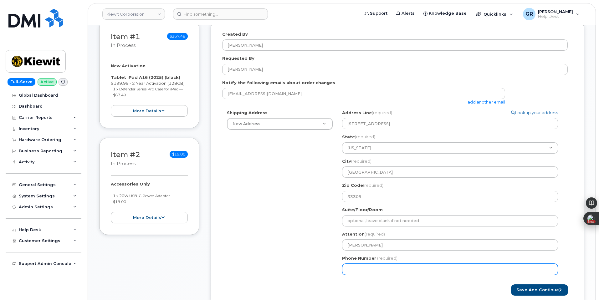
drag, startPoint x: 364, startPoint y: 268, endPoint x: 386, endPoint y: 269, distance: 22.2
click at [364, 268] on input "Phone Number" at bounding box center [450, 269] width 216 height 11
click at [384, 270] on input "Phone Number" at bounding box center [450, 269] width 216 height 11
paste input "5029043957"
select select
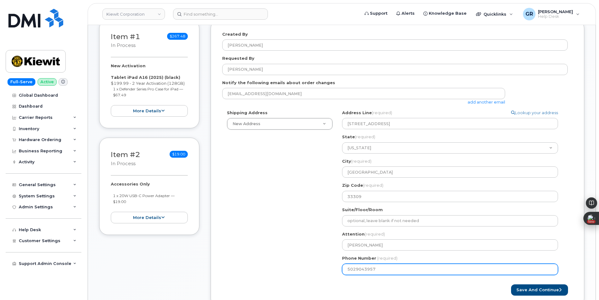
type input "5029043957"
click at [538, 290] on button "Save and Continue" at bounding box center [539, 291] width 57 height 12
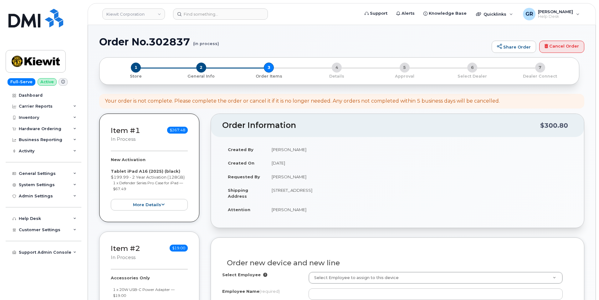
select select
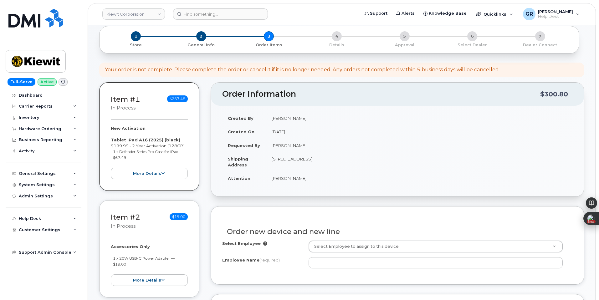
scroll to position [232, 0]
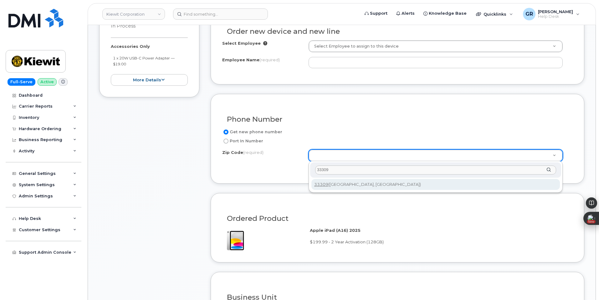
type input "33309"
type input "33309 (Fort Lauderdale, FL)"
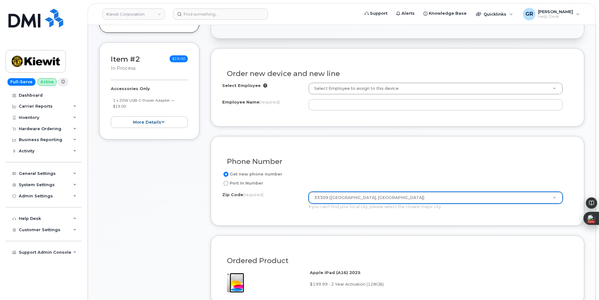
scroll to position [138, 0]
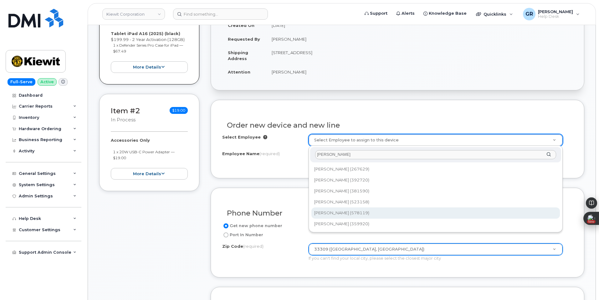
type input "Jesus Nunez"
type input "2751820"
type input "Jesus Nunez"
type input "3301 Prospect Road"
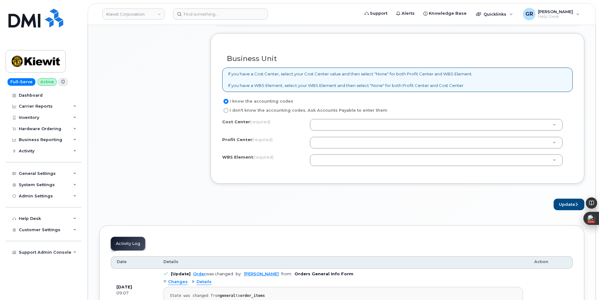
scroll to position [482, 0]
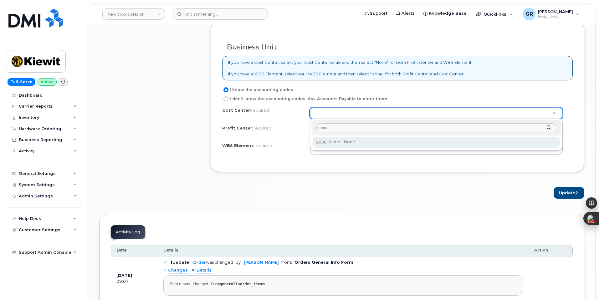
type input "none"
type input "None"
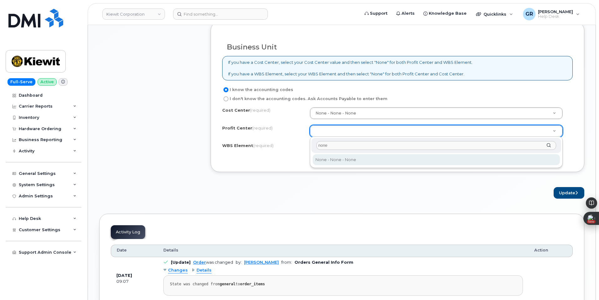
type input "none"
select select "None"
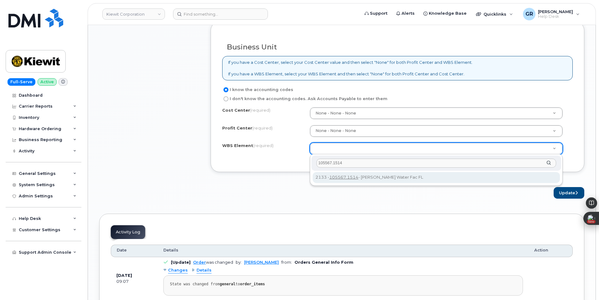
type input "105567.1514"
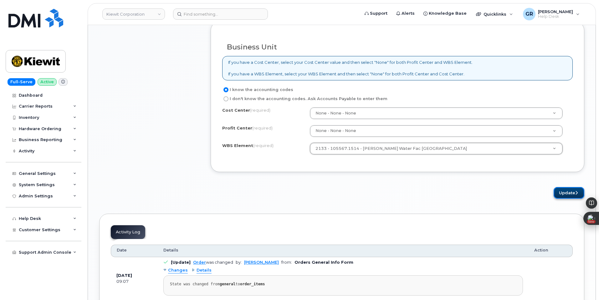
click at [558, 193] on button "Update" at bounding box center [569, 193] width 31 height 12
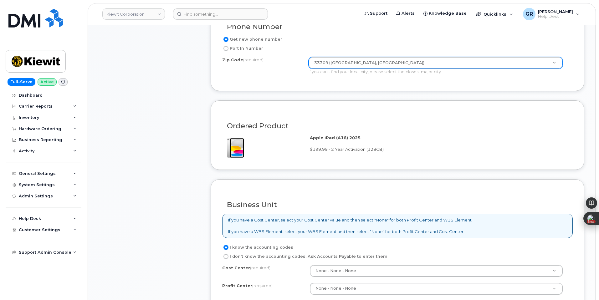
scroll to position [438, 0]
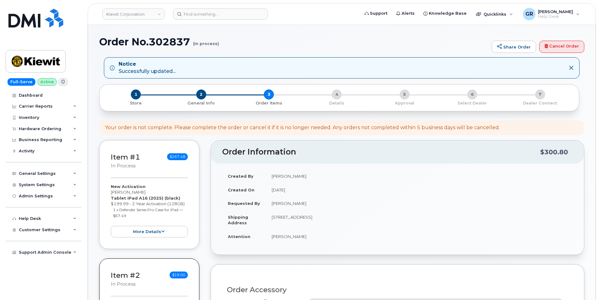
select select
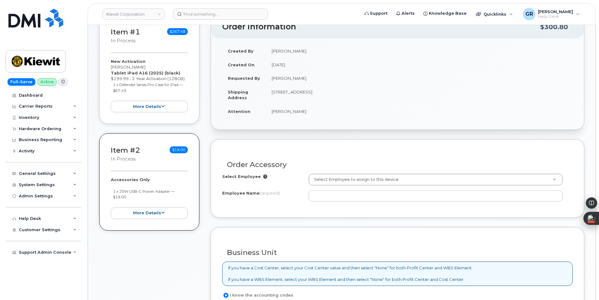
scroll to position [188, 0]
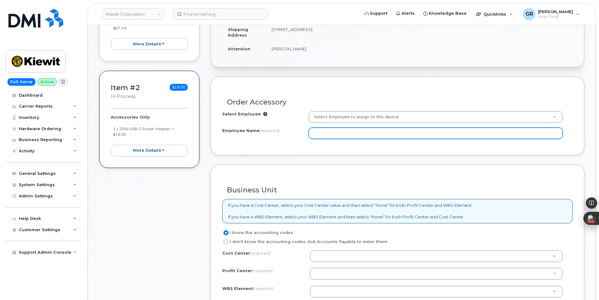
click at [356, 133] on input "Employee Name (required)" at bounding box center [436, 133] width 254 height 11
click at [332, 131] on input "Employee Name (required)" at bounding box center [436, 133] width 254 height 11
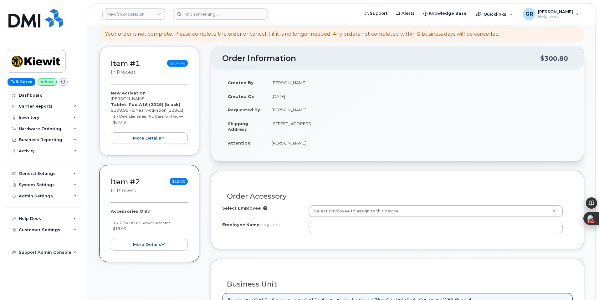
scroll to position [94, 0]
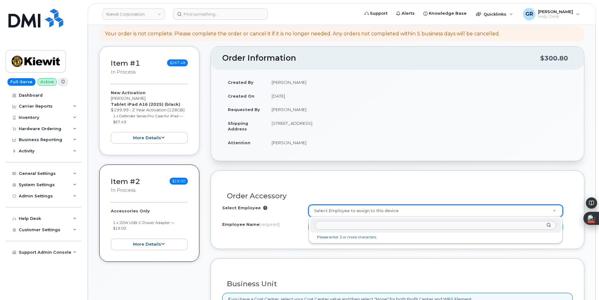
drag, startPoint x: 275, startPoint y: 223, endPoint x: 313, endPoint y: 224, distance: 38.2
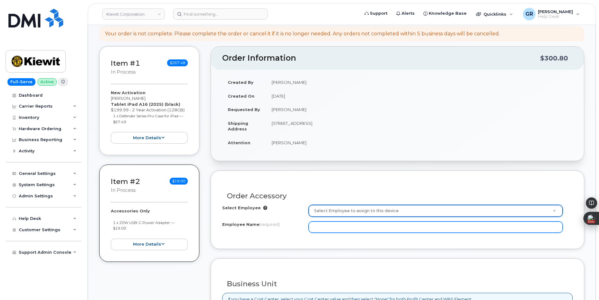
click at [325, 224] on input "Employee Name (required)" at bounding box center [436, 227] width 254 height 11
paste input "Jesus Nunez"
type input "Jesus Nunez"
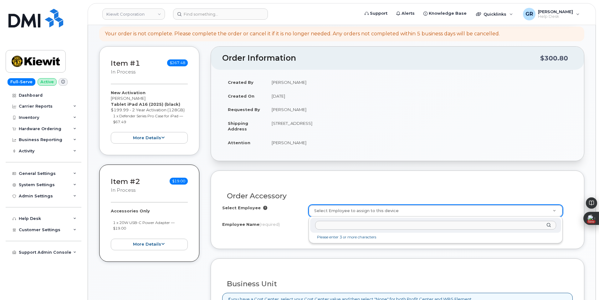
paste input "Jesus Nunez"
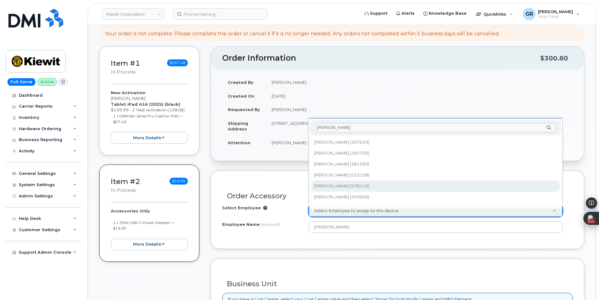
type input "Jesus Nunez"
type input "2751820"
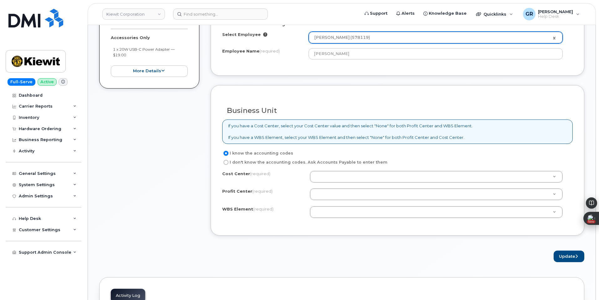
scroll to position [282, 0]
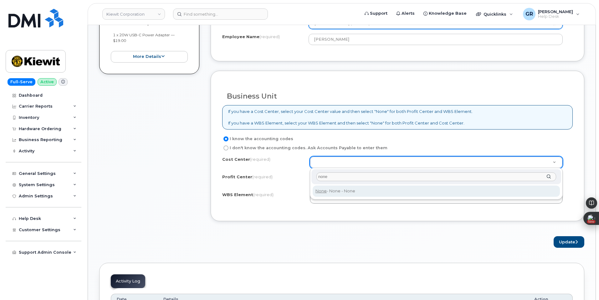
type input "none"
type input "None"
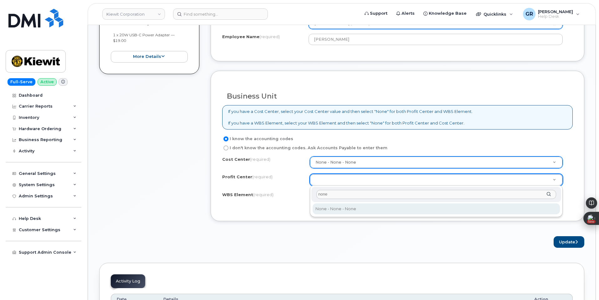
type input "none"
select select "None"
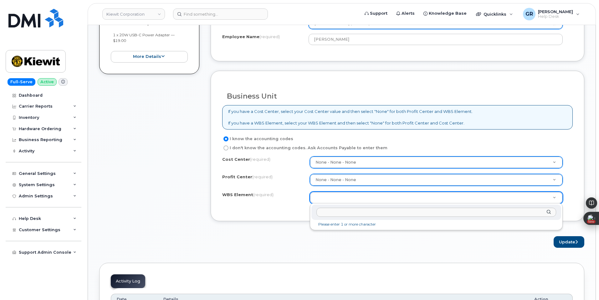
click at [369, 211] on input "text" at bounding box center [437, 212] width 240 height 9
paste input "105567.1514"
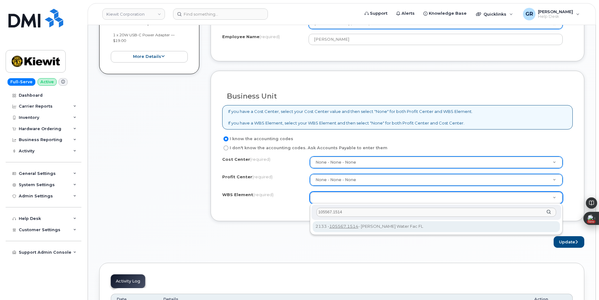
type input "105567.1514"
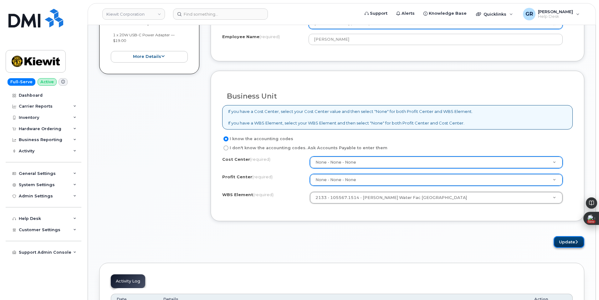
click at [576, 241] on icon "submit" at bounding box center [577, 242] width 3 height 4
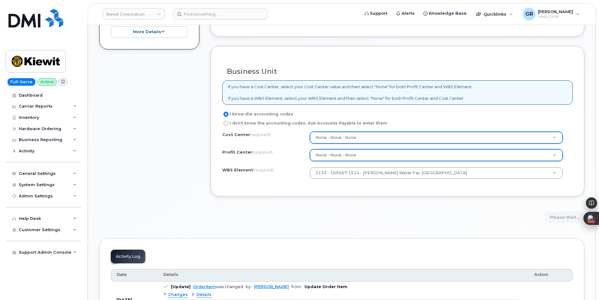
scroll to position [219, 0]
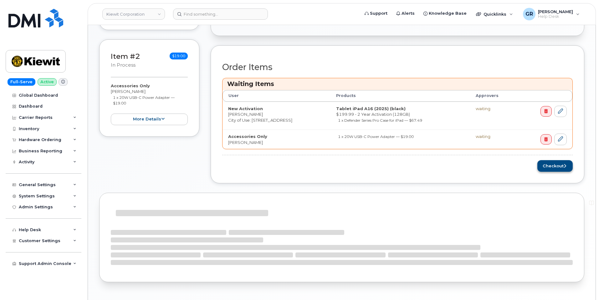
scroll to position [219, 0]
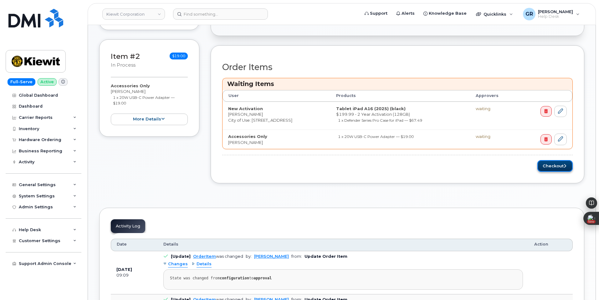
click at [551, 166] on button "Checkout" at bounding box center [555, 166] width 35 height 12
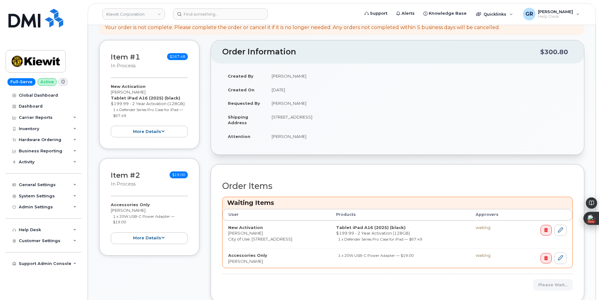
scroll to position [0, 0]
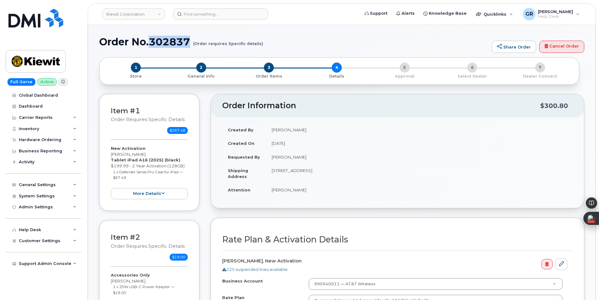
drag, startPoint x: 192, startPoint y: 39, endPoint x: 151, endPoint y: 40, distance: 40.7
click at [151, 40] on h1 "Order No.302837 (Order requires Specific details)" at bounding box center [294, 41] width 390 height 11
copy h1 "302837"
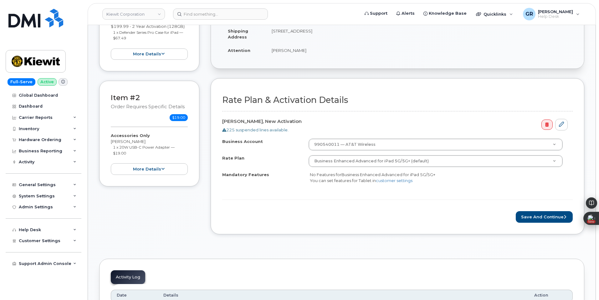
scroll to position [157, 0]
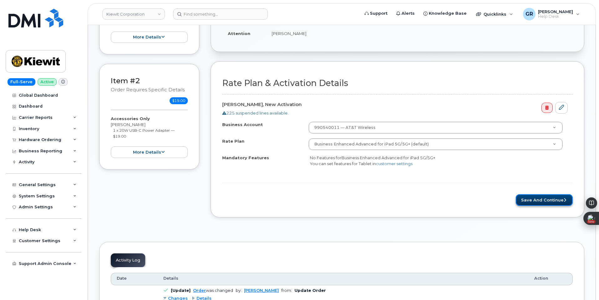
click at [536, 198] on button "Save and Continue" at bounding box center [544, 201] width 57 height 12
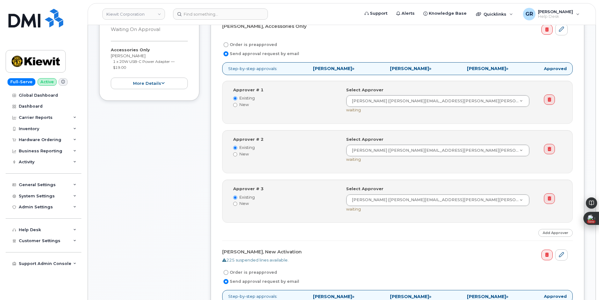
scroll to position [219, 0]
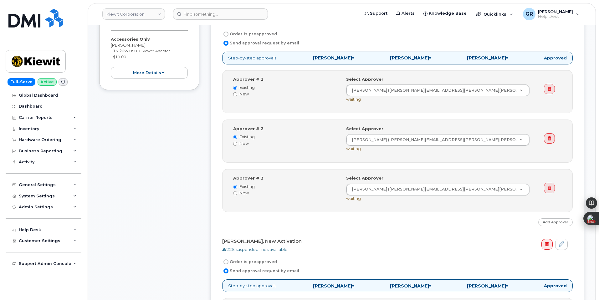
click at [255, 34] on label "Order is preapproved" at bounding box center [249, 34] width 55 height 8
click at [229, 34] on input "Order is preapproved" at bounding box center [226, 34] width 5 height 5
radio input "true"
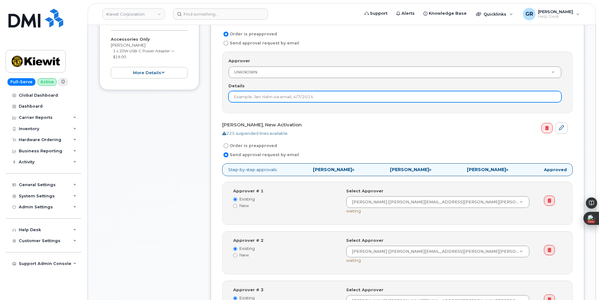
click at [293, 98] on input "Details" at bounding box center [395, 96] width 333 height 11
type input "accessory"
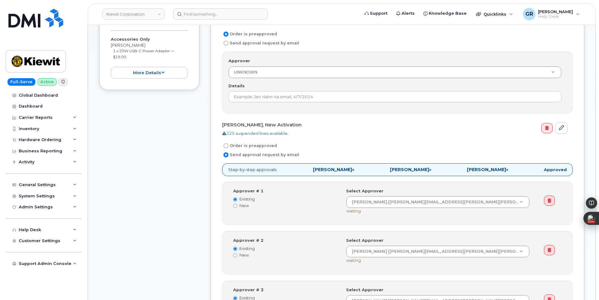
click at [241, 44] on label "Send approval request by email" at bounding box center [260, 43] width 77 height 8
click at [229, 44] on input "Send approval request by email" at bounding box center [226, 43] width 5 height 5
radio input "true"
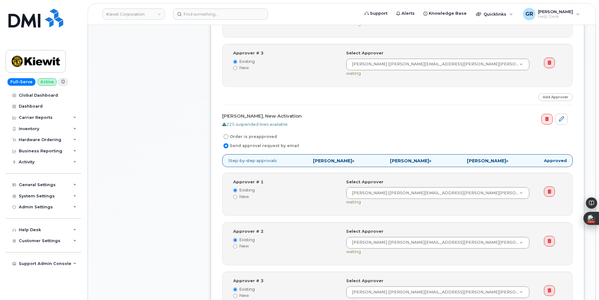
scroll to position [407, 0]
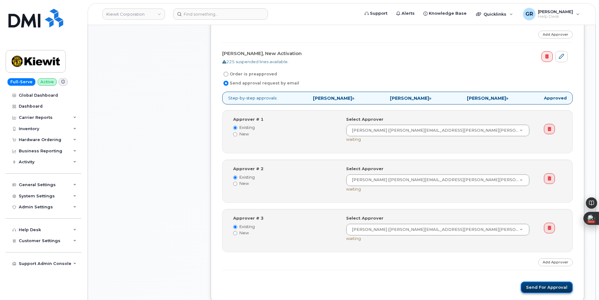
click at [539, 286] on button "Send for Approval" at bounding box center [547, 288] width 52 height 12
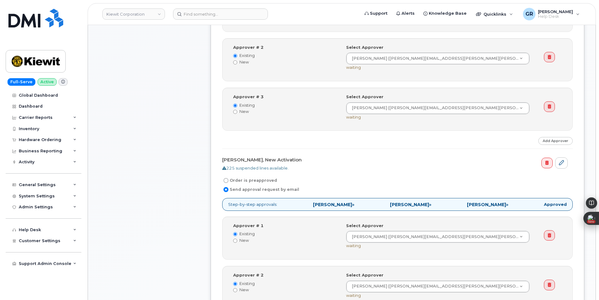
scroll to position [438, 0]
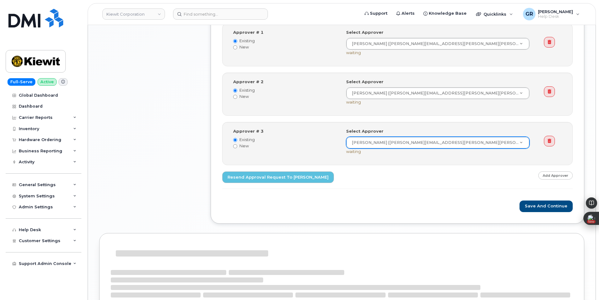
scroll to position [501, 0]
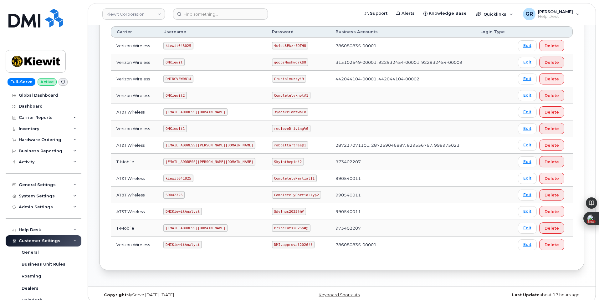
scroll to position [112, 0]
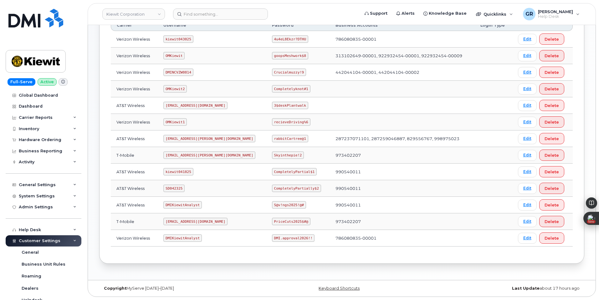
click at [275, 189] on code "CompletelyPartially$2" at bounding box center [296, 189] width 49 height 8
click at [276, 188] on code "CompletelyPartially$2" at bounding box center [296, 189] width 49 height 8
drag, startPoint x: 253, startPoint y: 188, endPoint x: 299, endPoint y: 190, distance: 45.8
click at [299, 190] on td "CompletelyPartially$2" at bounding box center [299, 188] width 64 height 17
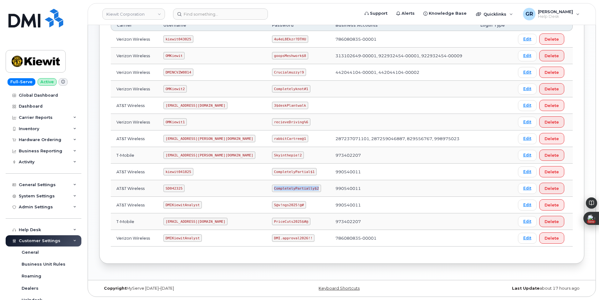
copy code "CompletelyPartially$2"
